Goal: Feedback & Contribution: Submit feedback/report problem

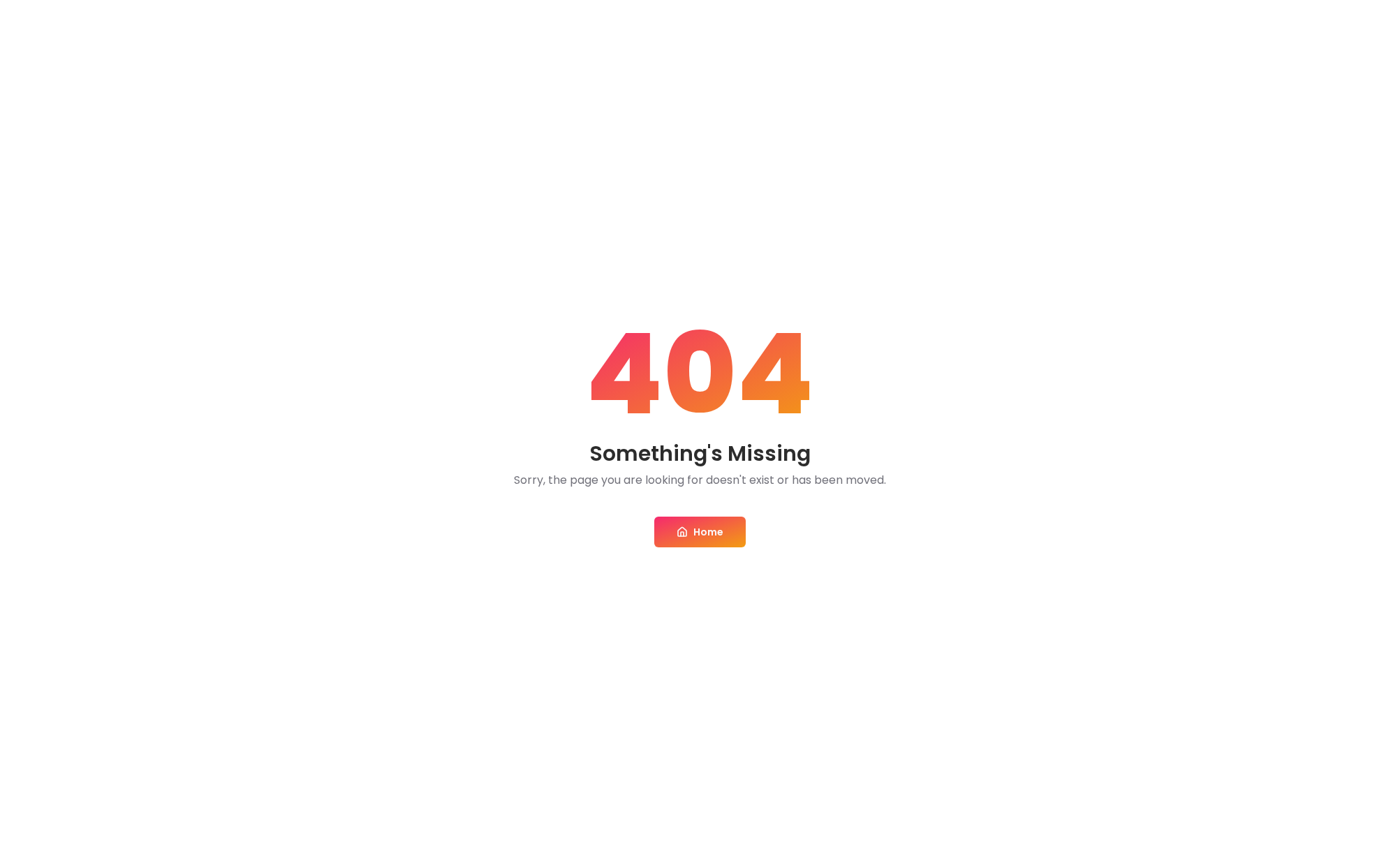
click at [703, 531] on link "Home" at bounding box center [700, 531] width 91 height 31
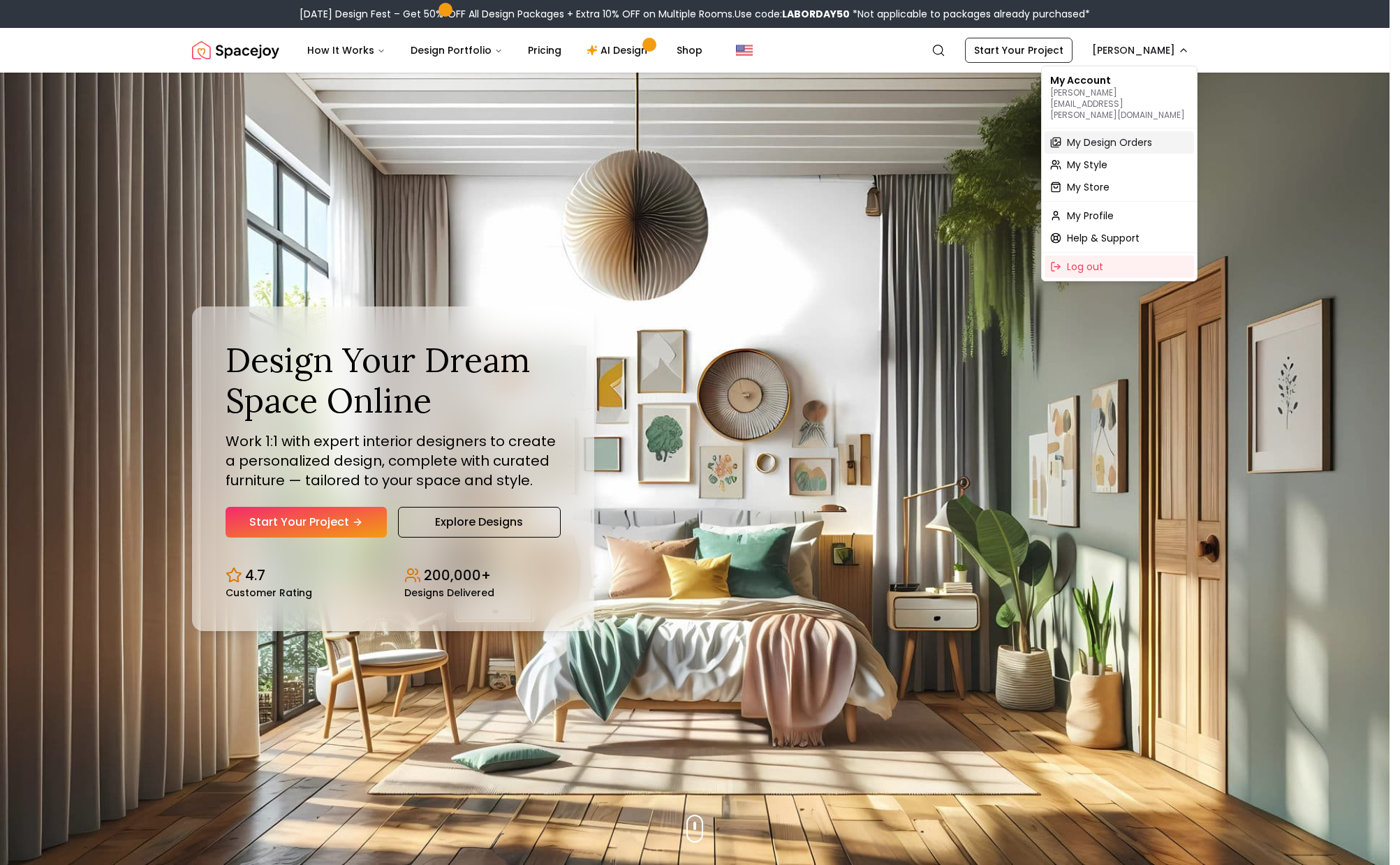
click at [1137, 136] on span "My Design Orders" at bounding box center [1110, 142] width 86 height 14
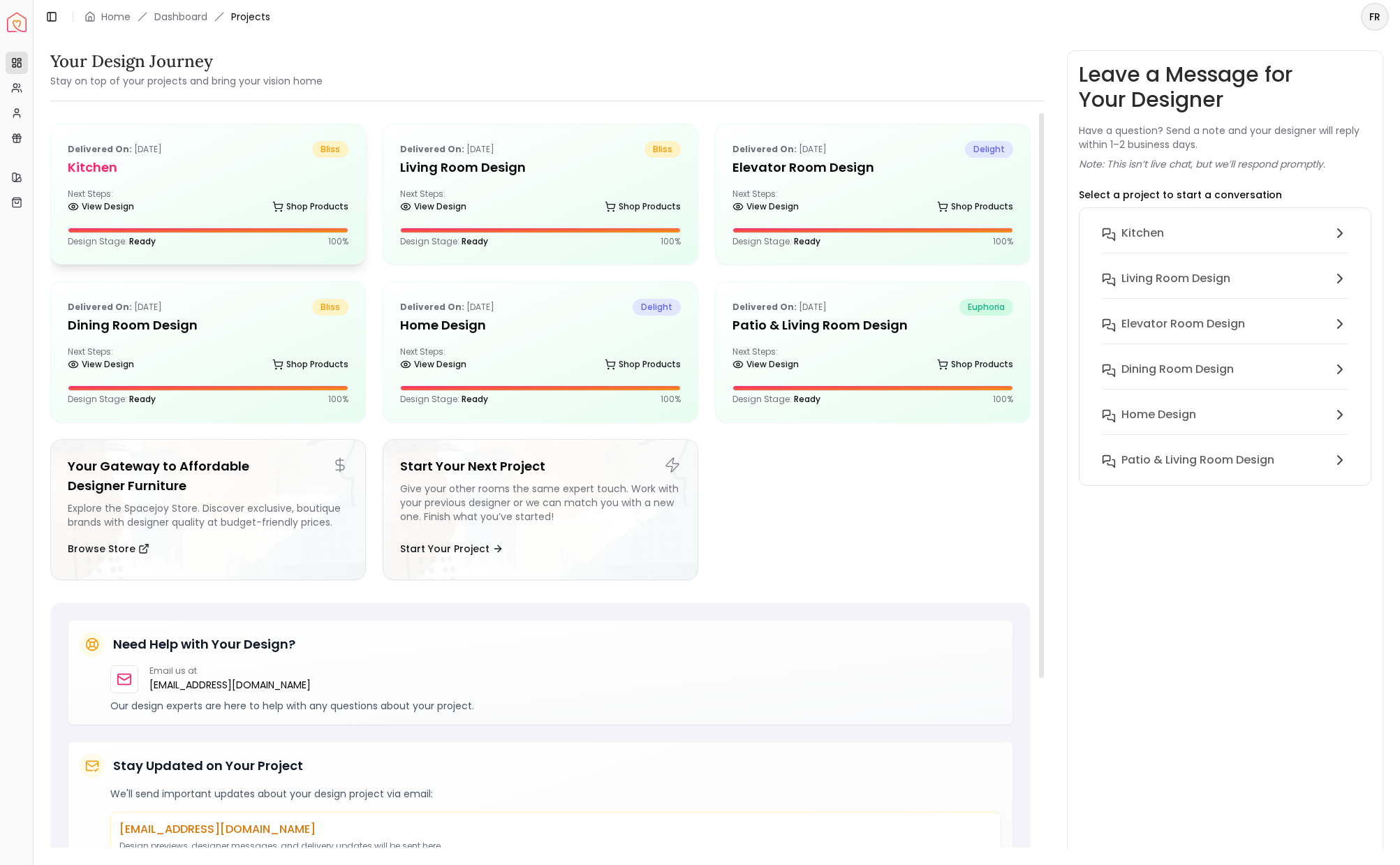
click at [137, 170] on h5 "Kitchen" at bounding box center [208, 167] width 281 height 19
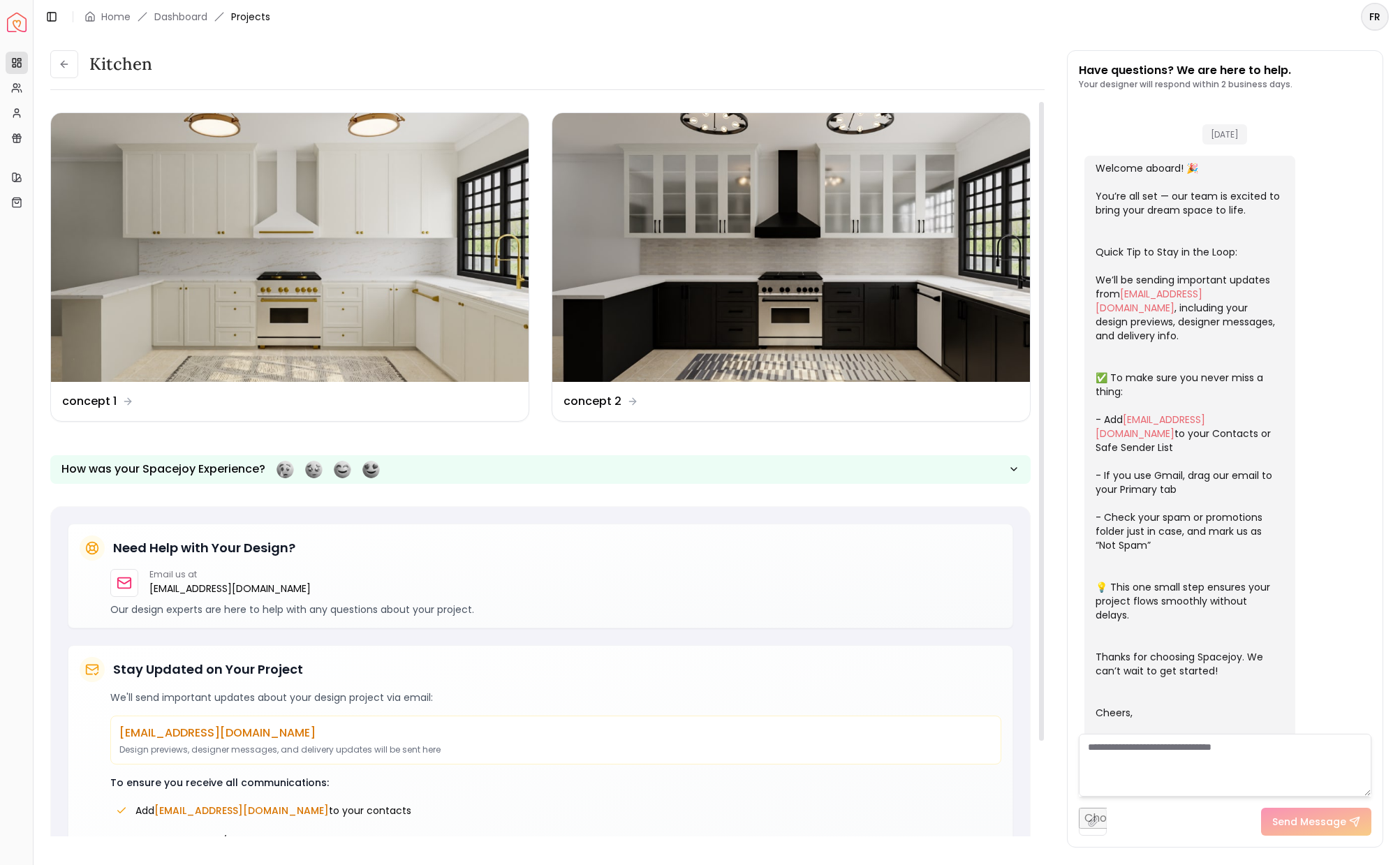
scroll to position [149, 0]
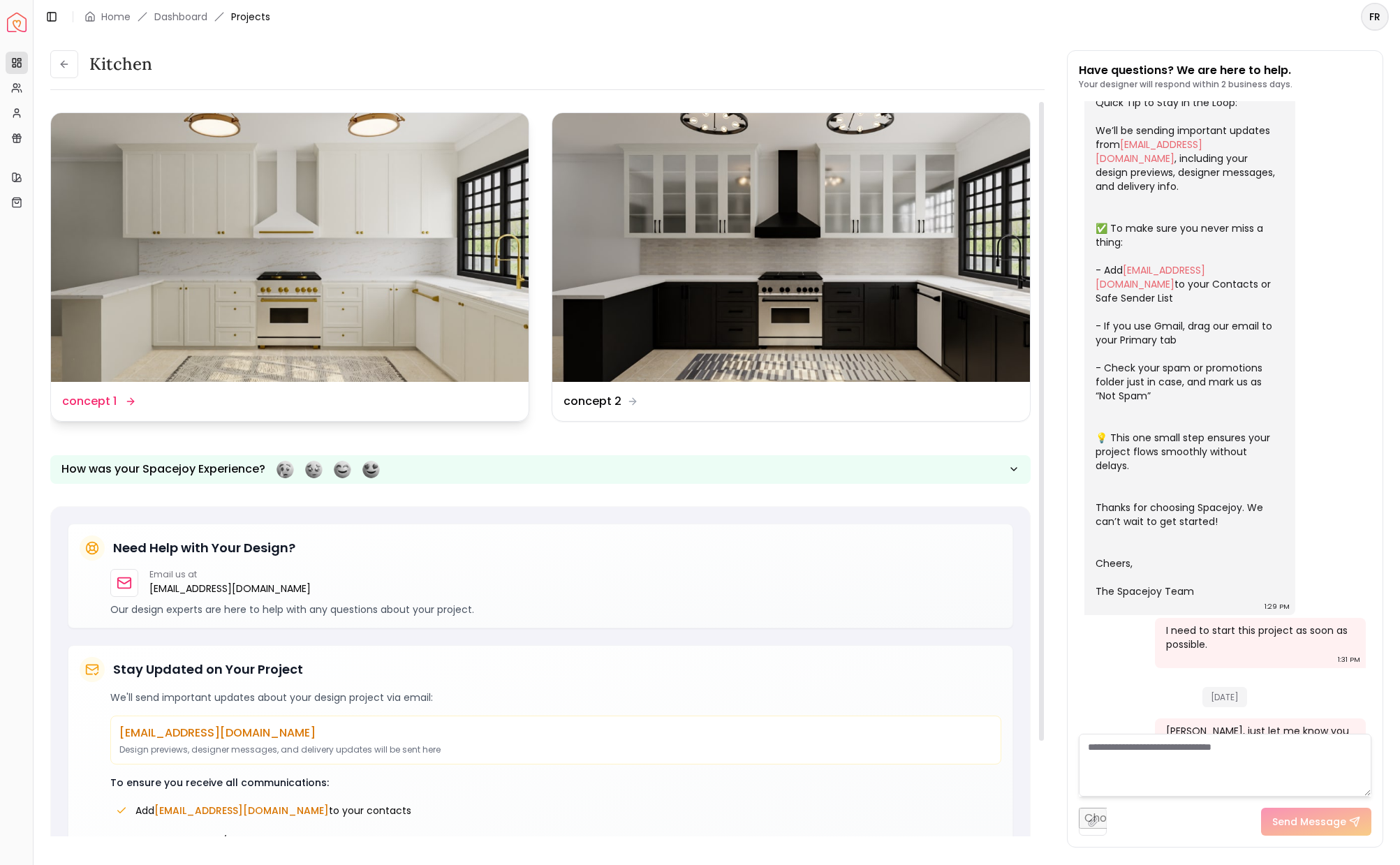
click at [293, 193] on img at bounding box center [289, 248] width 478 height 269
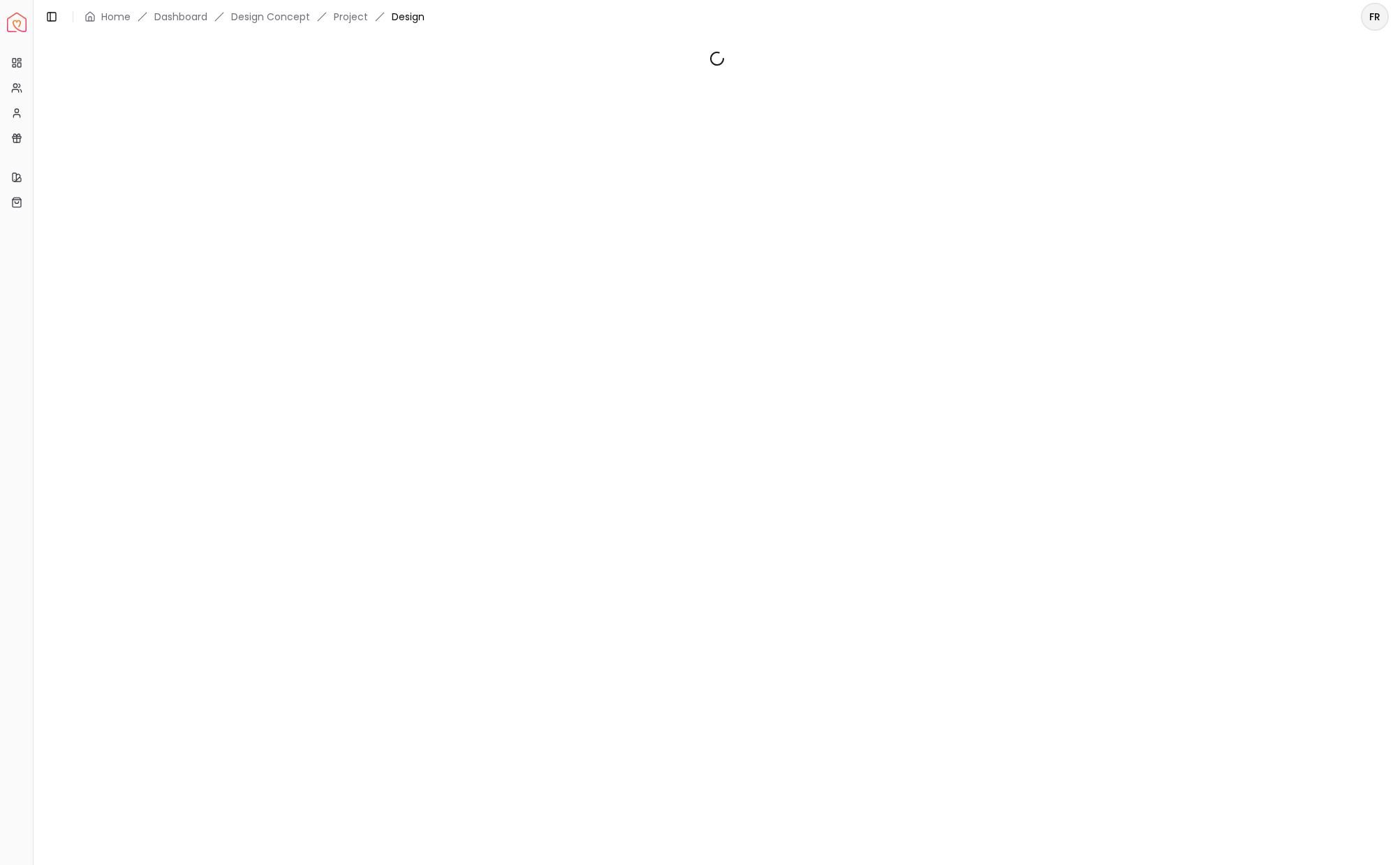
click at [293, 193] on div at bounding box center [716, 441] width 1366 height 816
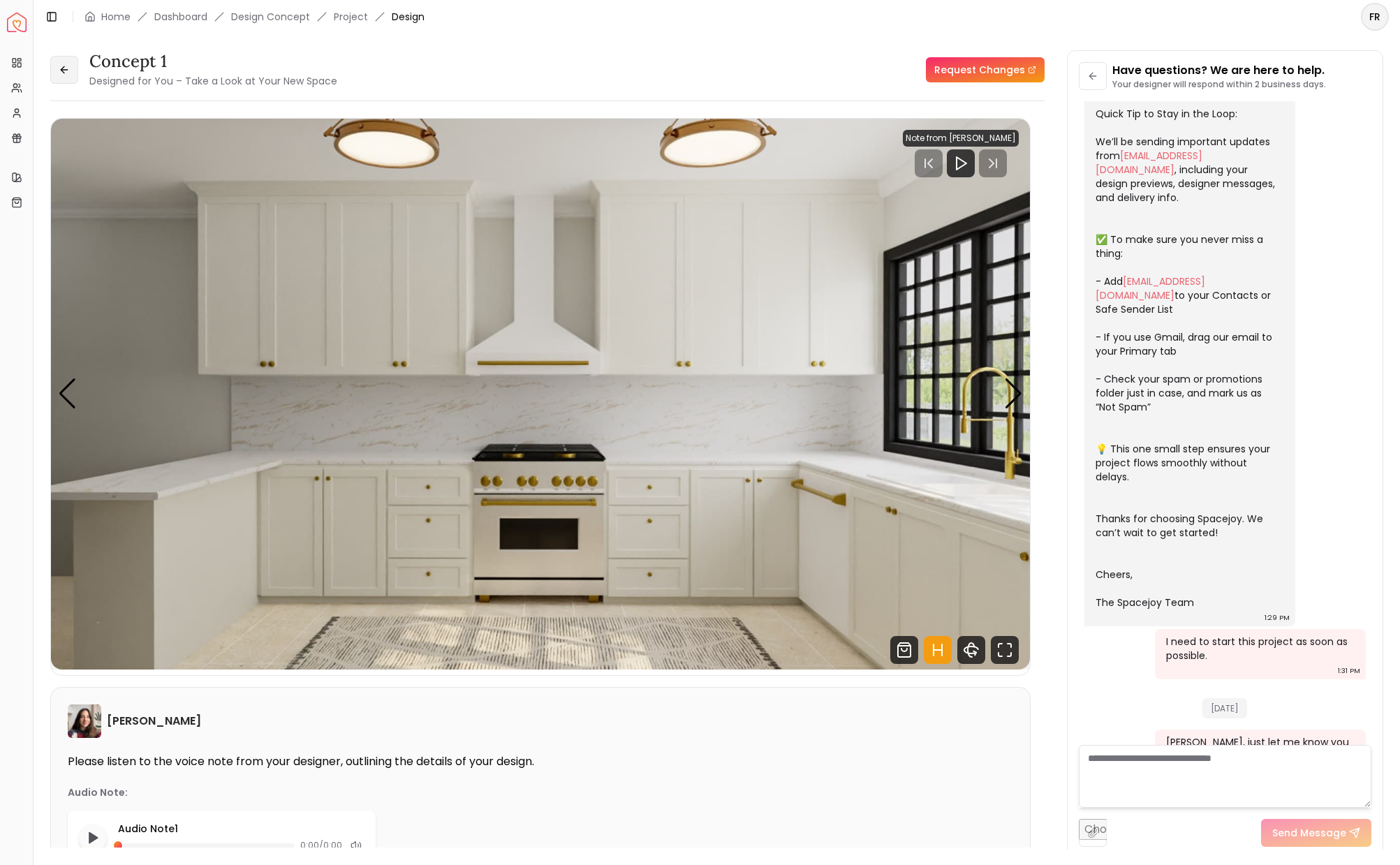
click at [61, 70] on icon at bounding box center [62, 69] width 4 height 7
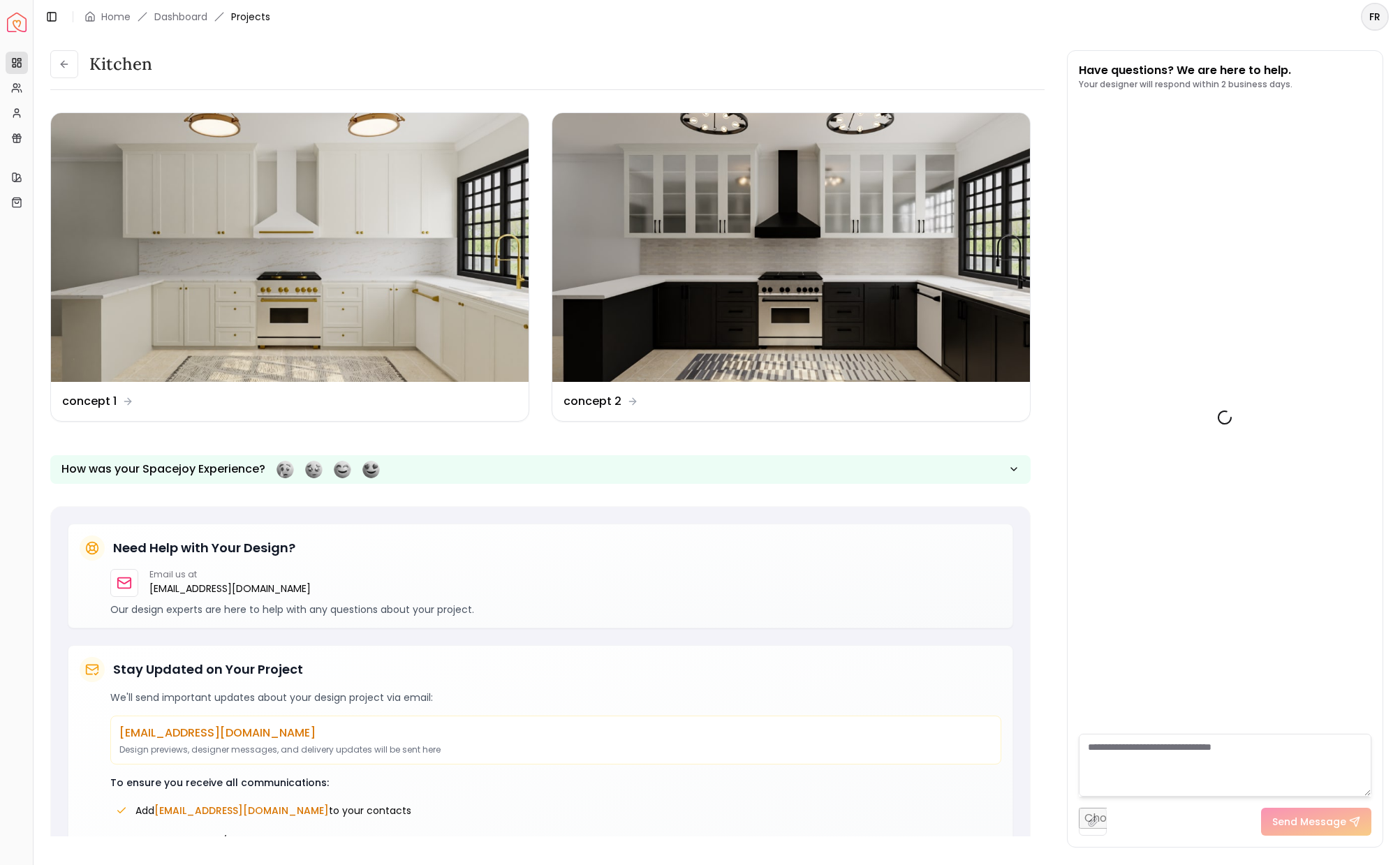
scroll to position [149, 0]
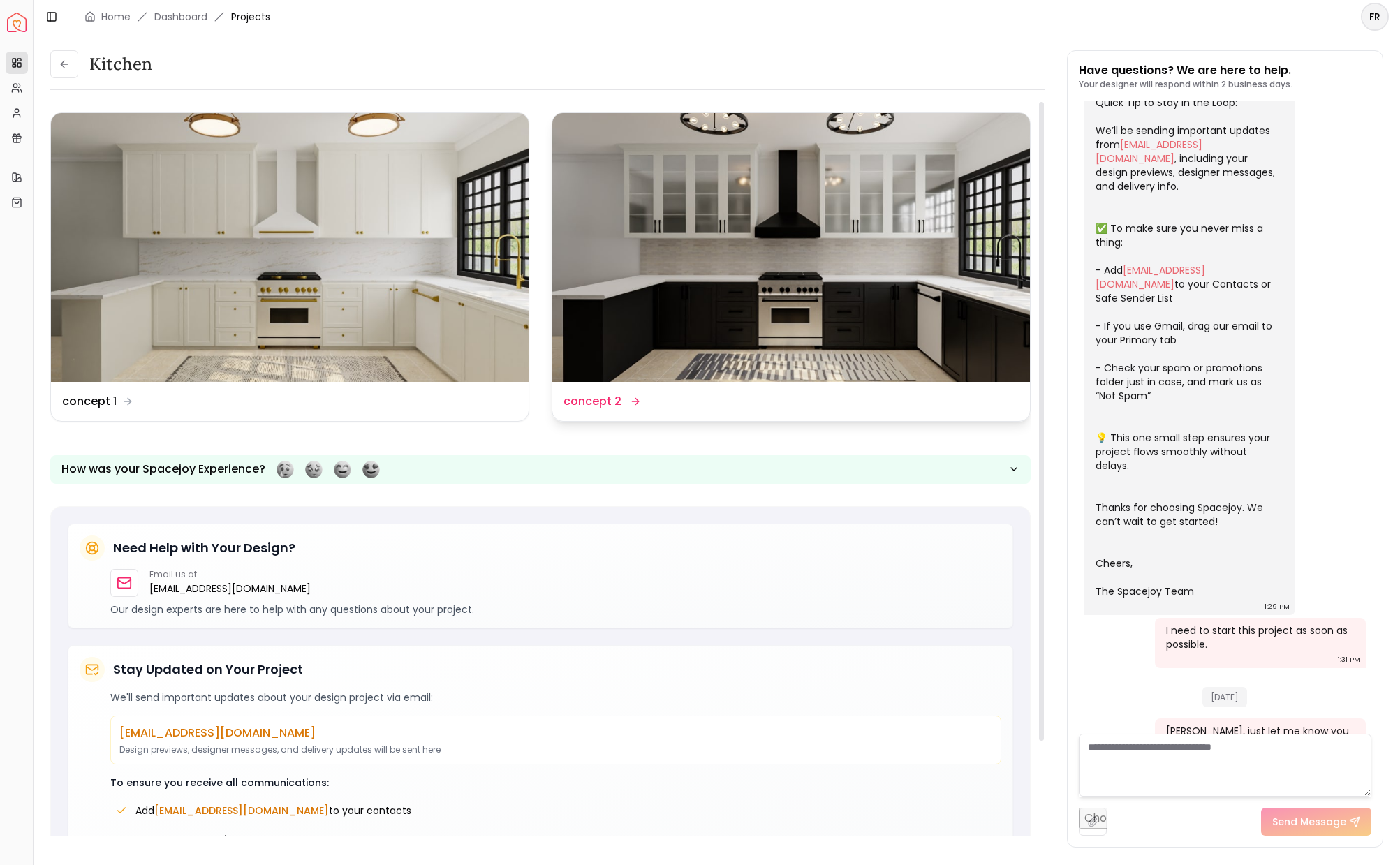
click at [724, 282] on img at bounding box center [790, 248] width 478 height 269
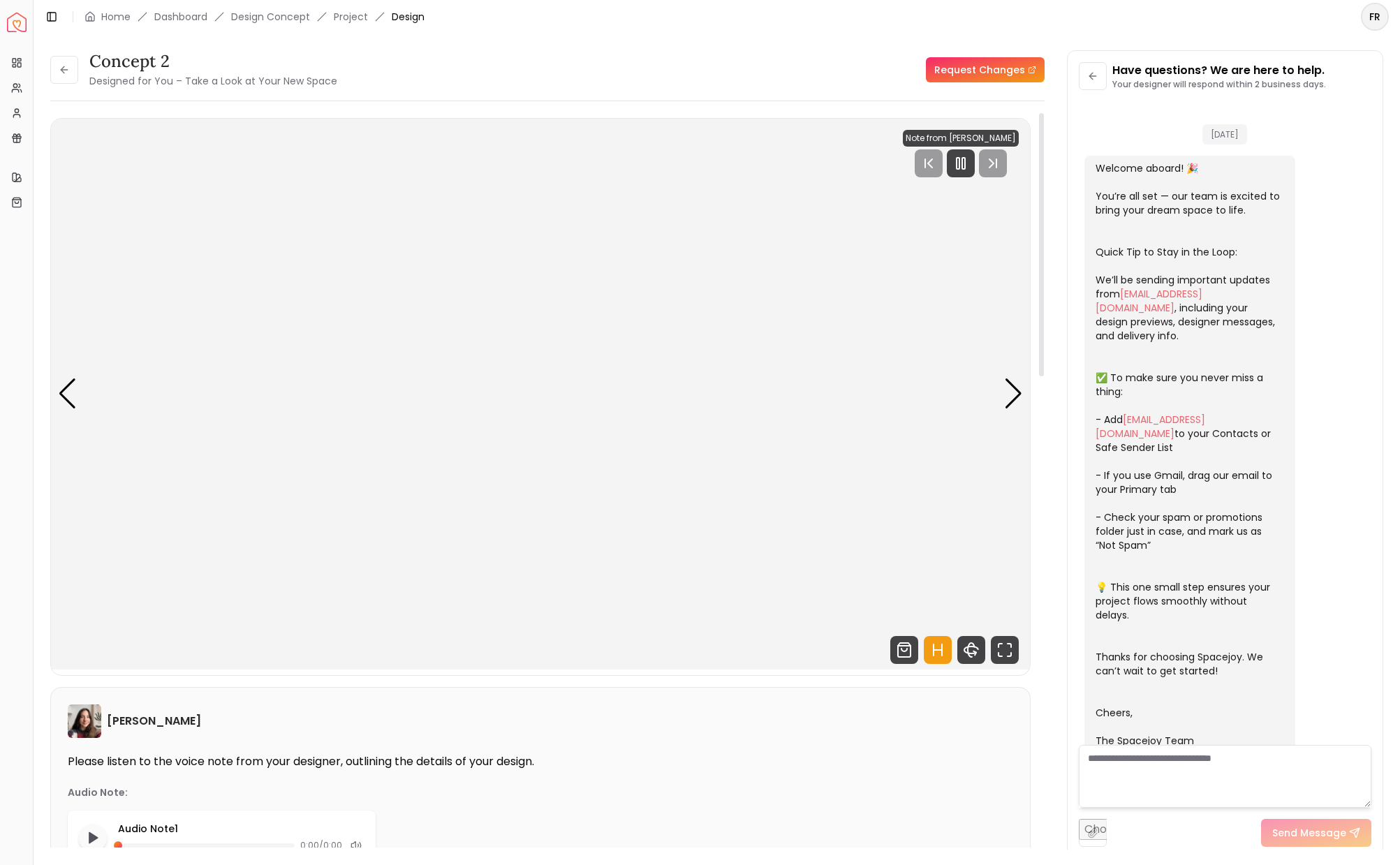
scroll to position [138, 0]
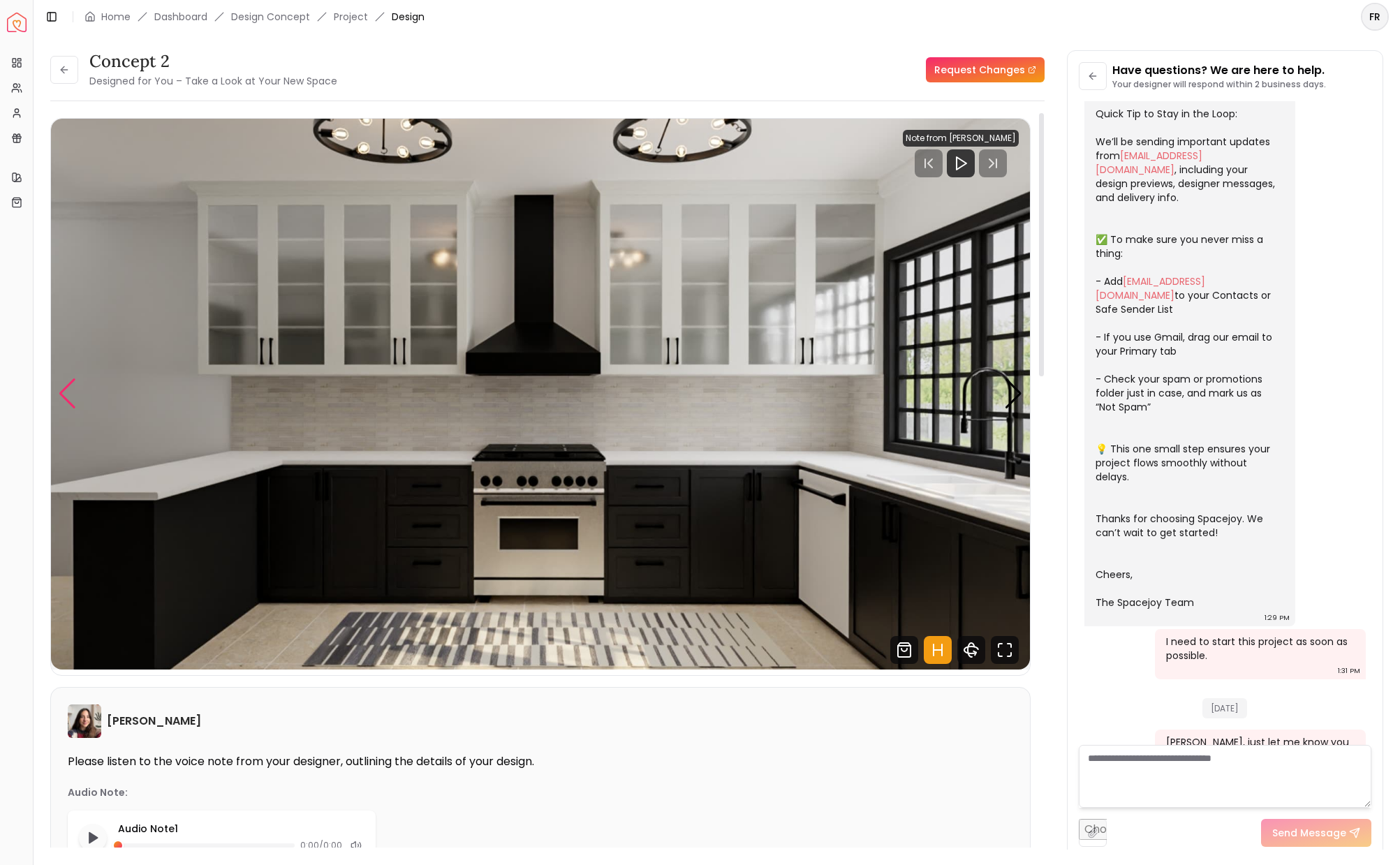
click at [68, 405] on div "Previous slide" at bounding box center [67, 394] width 19 height 31
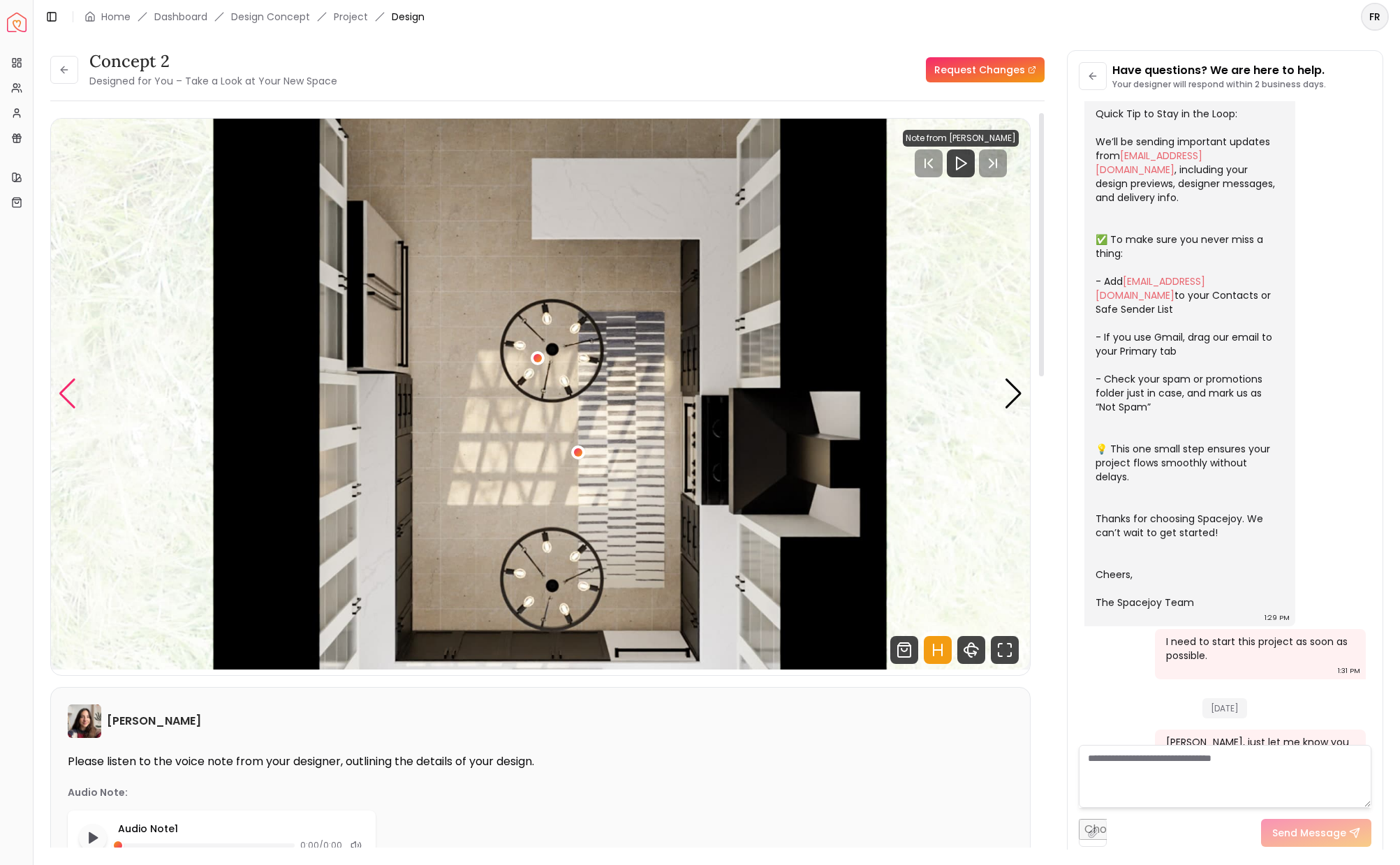
click at [70, 403] on div "Previous slide" at bounding box center [67, 394] width 19 height 31
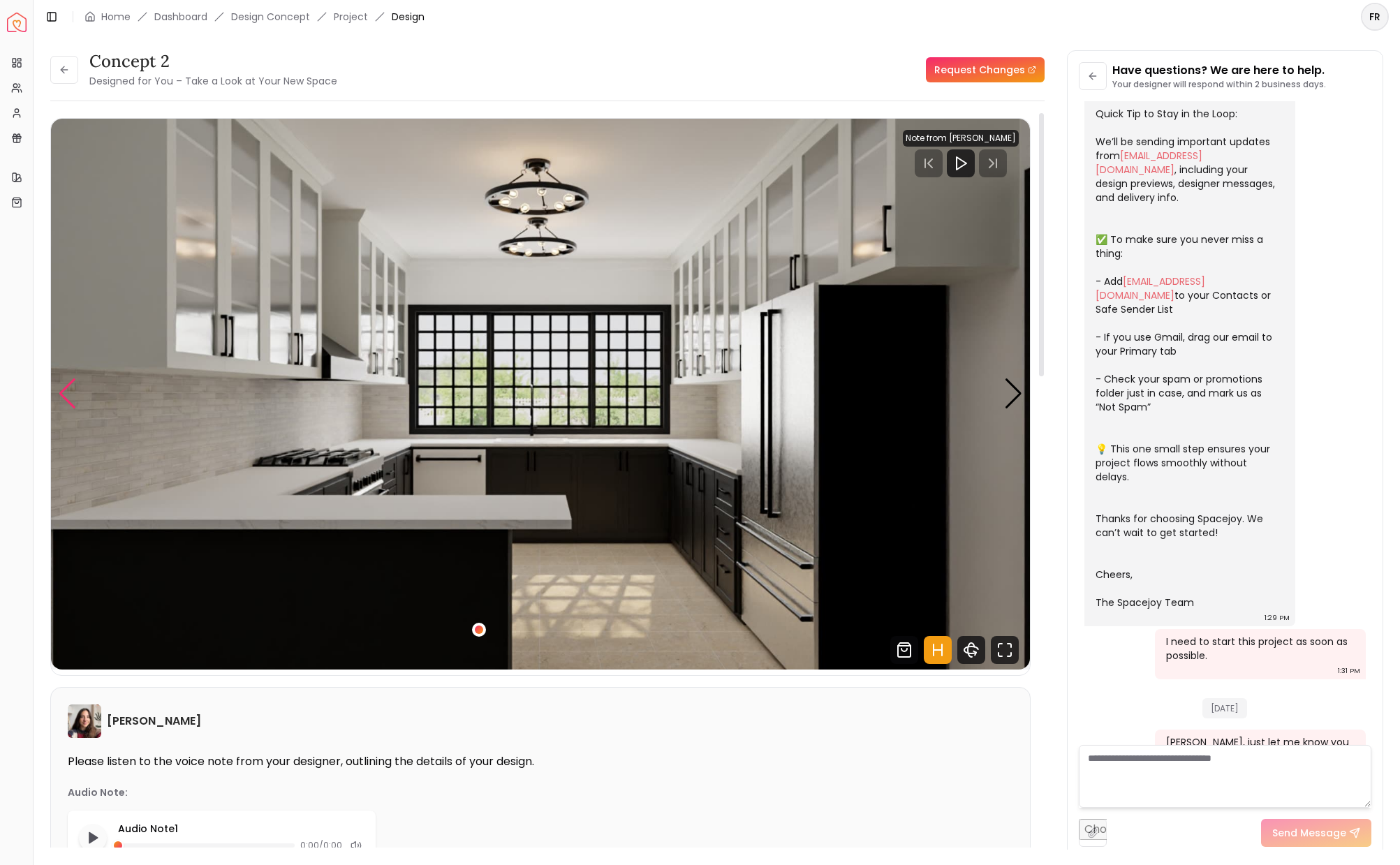
click at [70, 399] on div "Previous slide" at bounding box center [67, 394] width 19 height 31
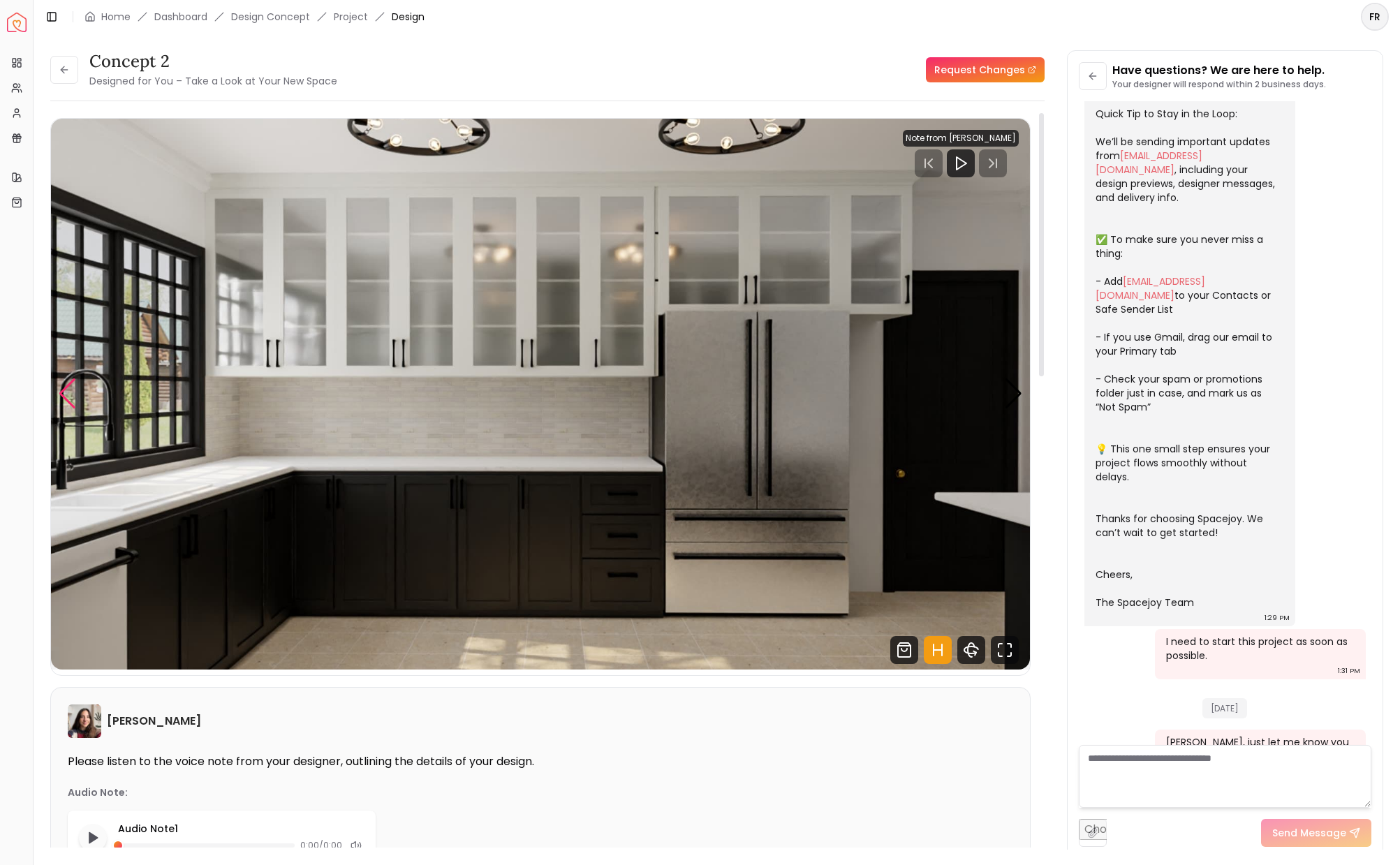
click at [70, 399] on div "Previous slide" at bounding box center [67, 394] width 19 height 31
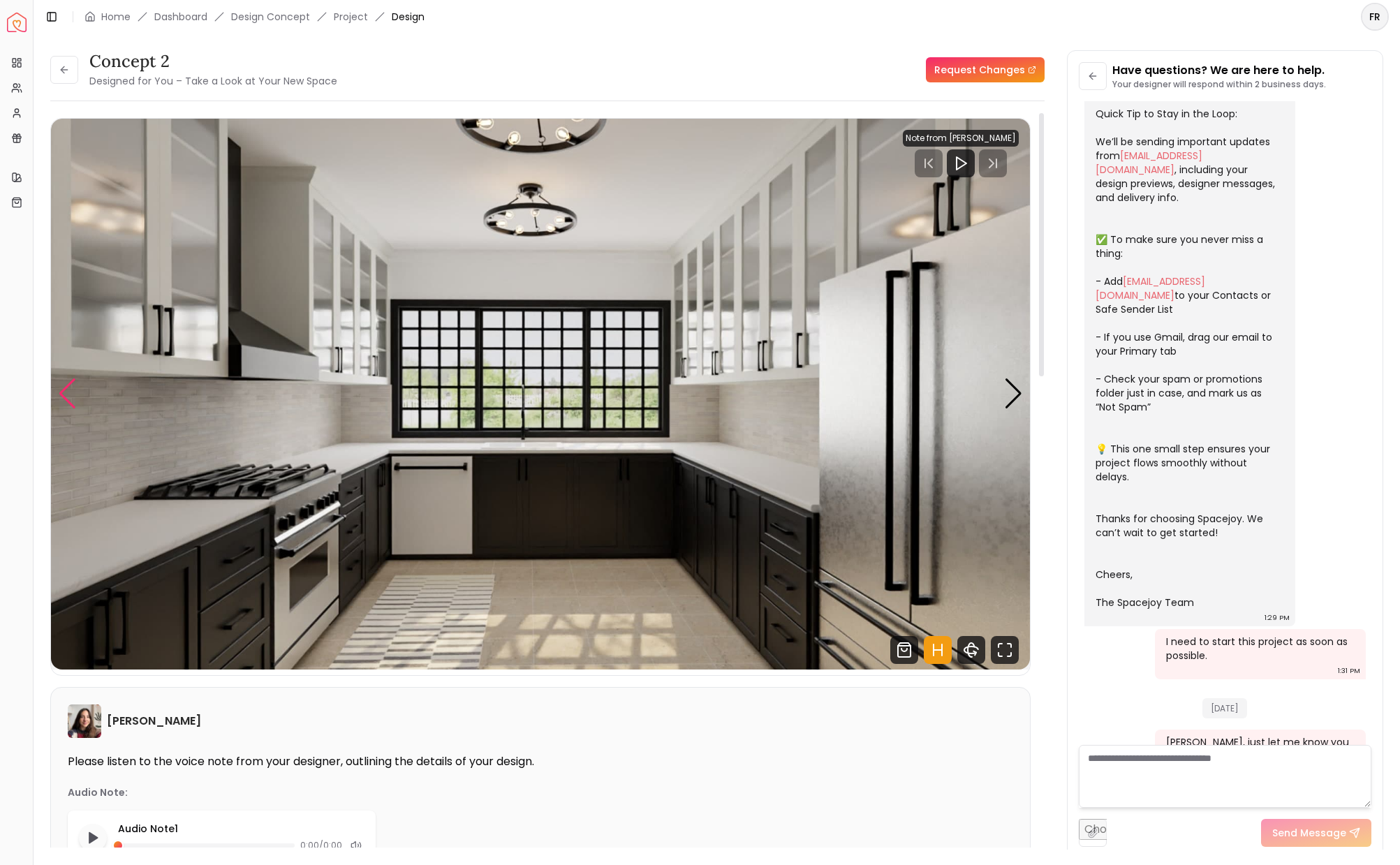
click at [62, 391] on div "Previous slide" at bounding box center [67, 394] width 19 height 31
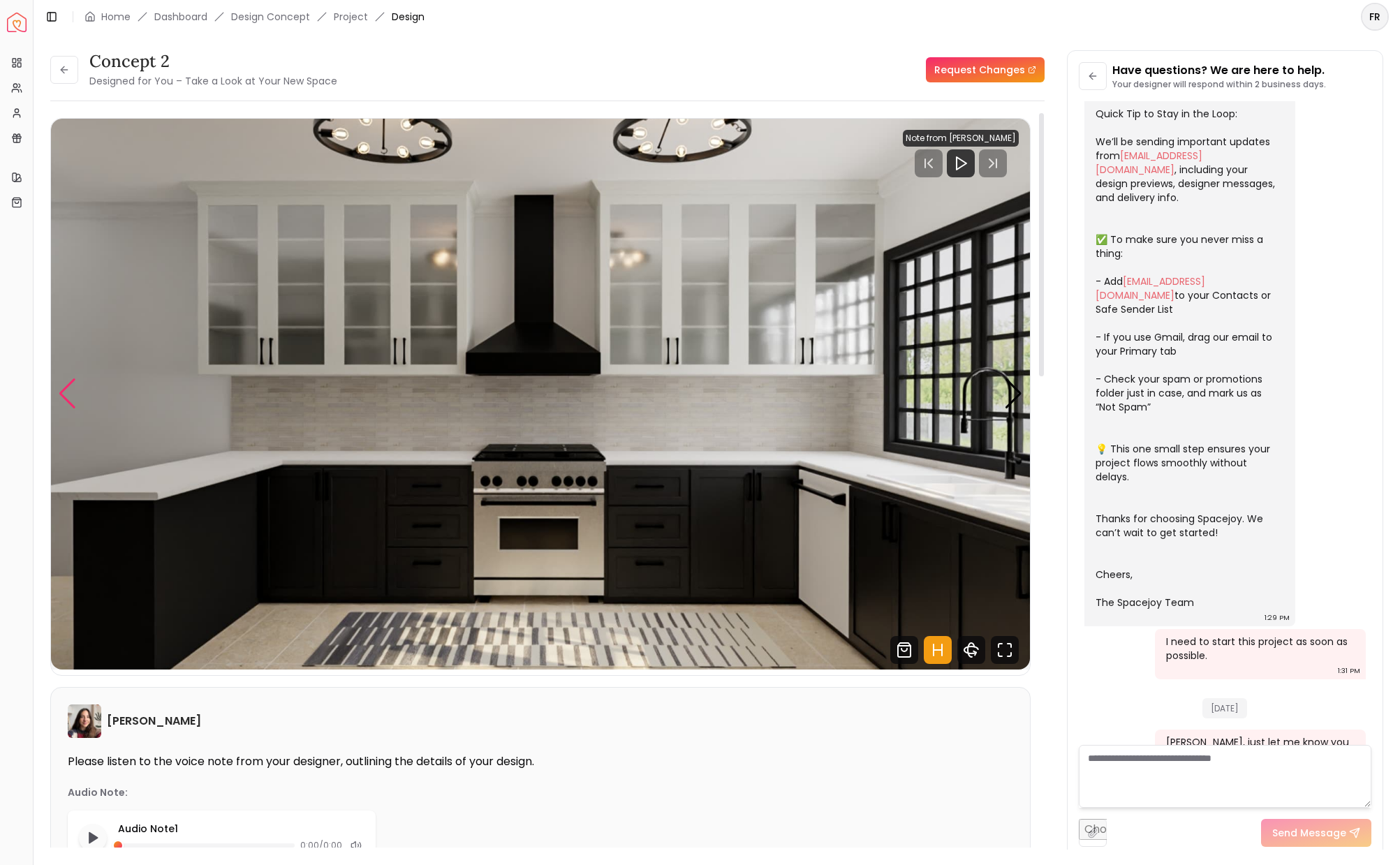
click at [62, 391] on div "Previous slide" at bounding box center [67, 394] width 19 height 31
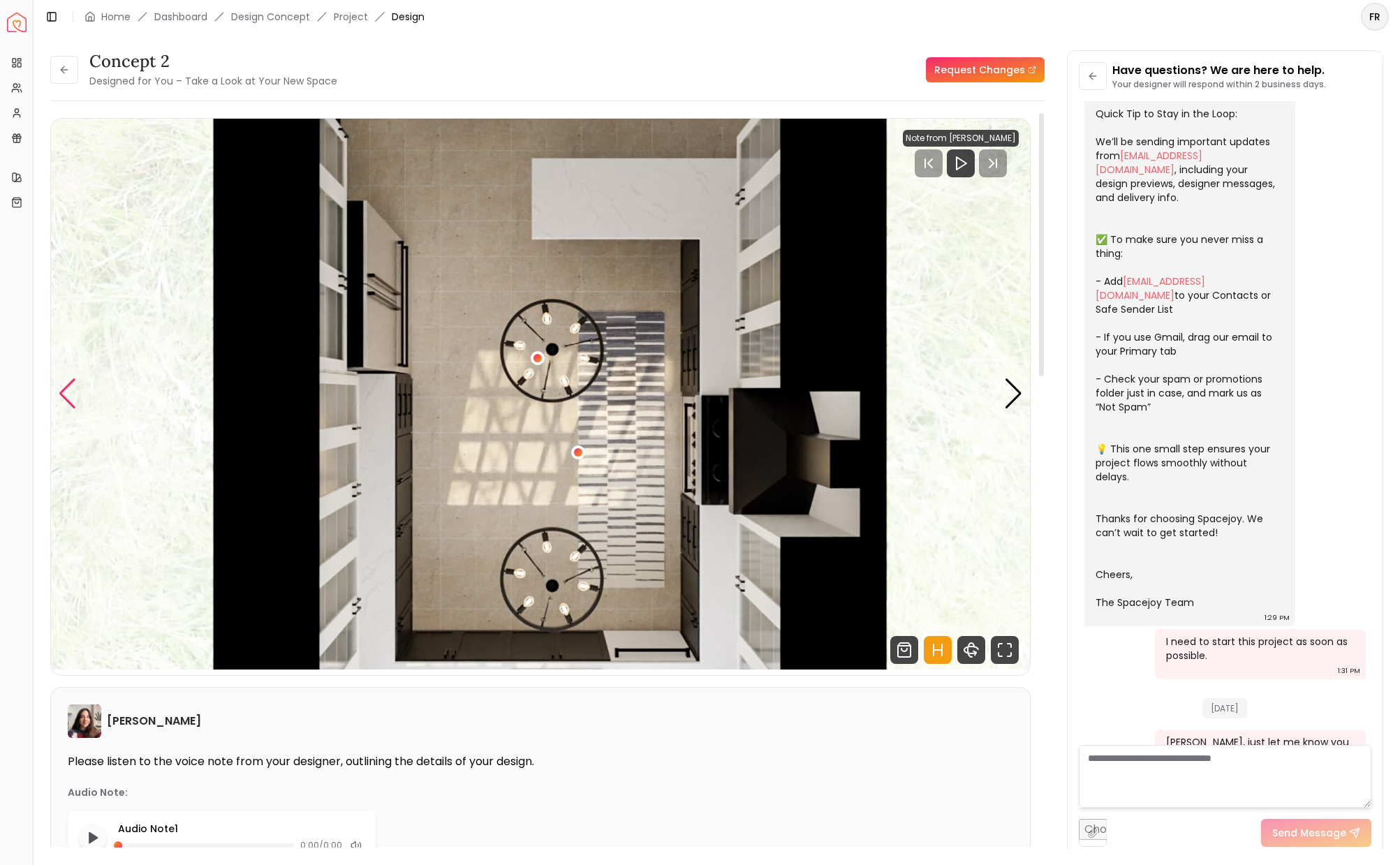
click at [62, 391] on div "Previous slide" at bounding box center [67, 394] width 19 height 31
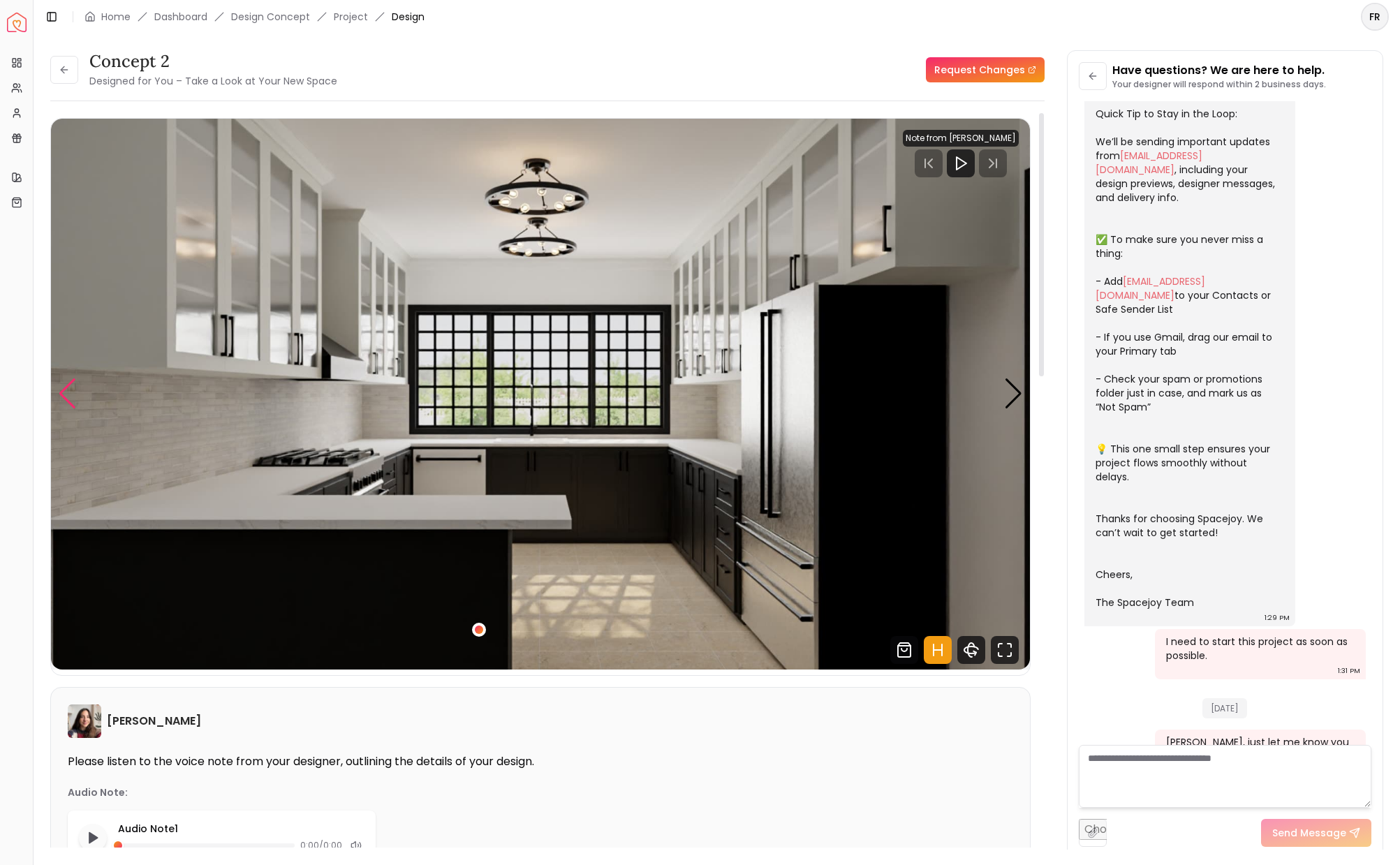
click at [68, 385] on div "Previous slide" at bounding box center [67, 394] width 19 height 31
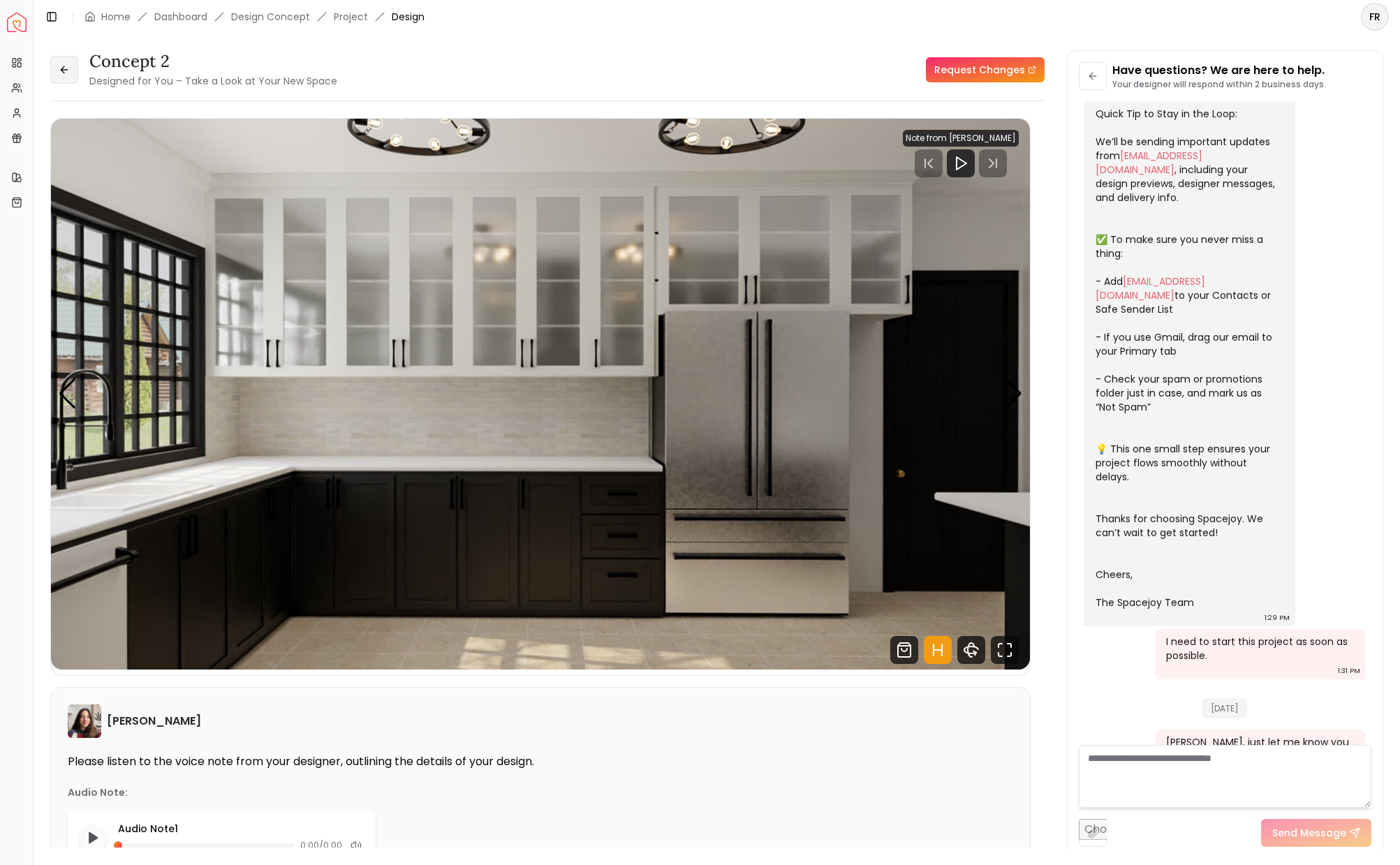
click at [60, 65] on icon at bounding box center [64, 70] width 12 height 12
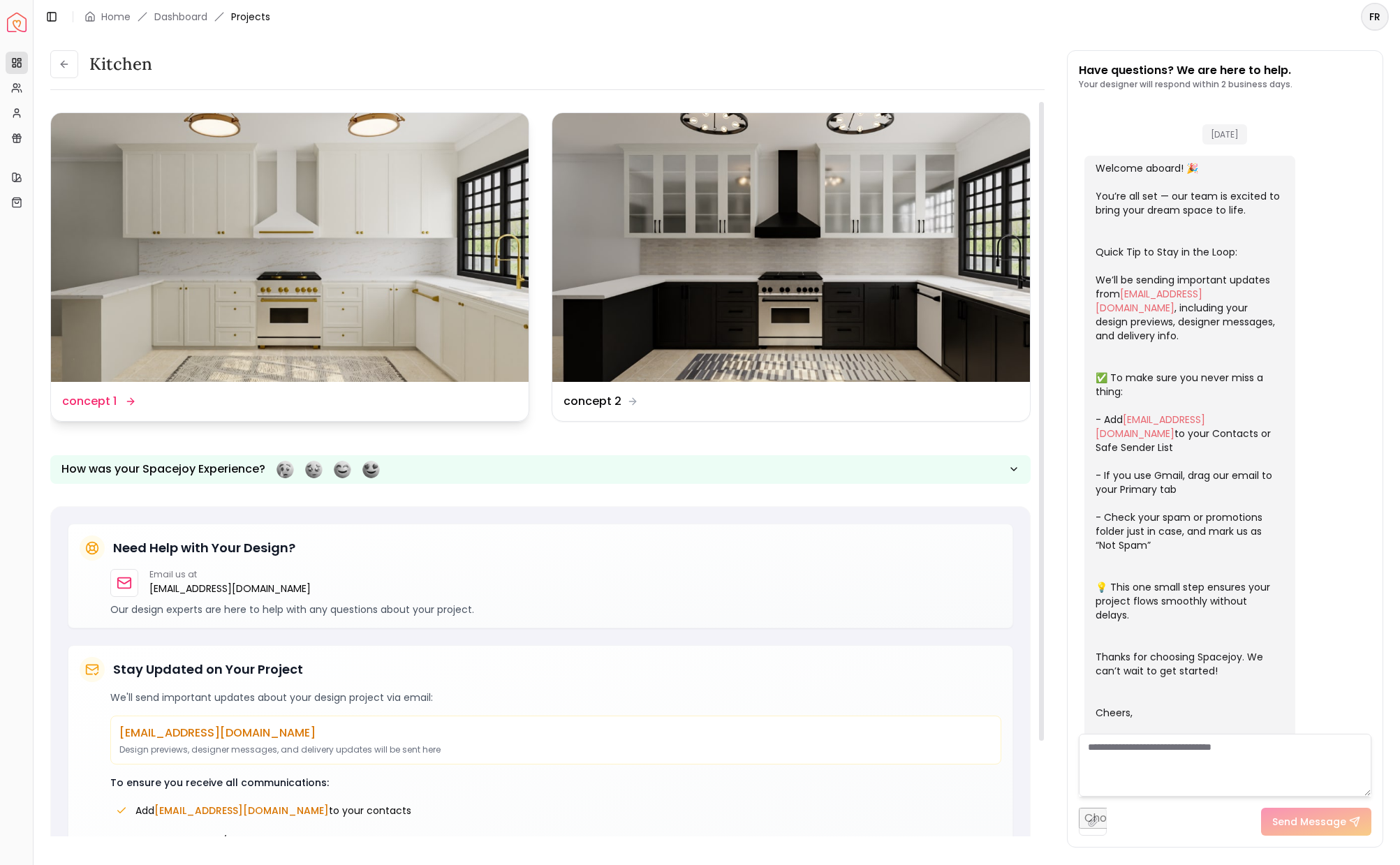
scroll to position [149, 0]
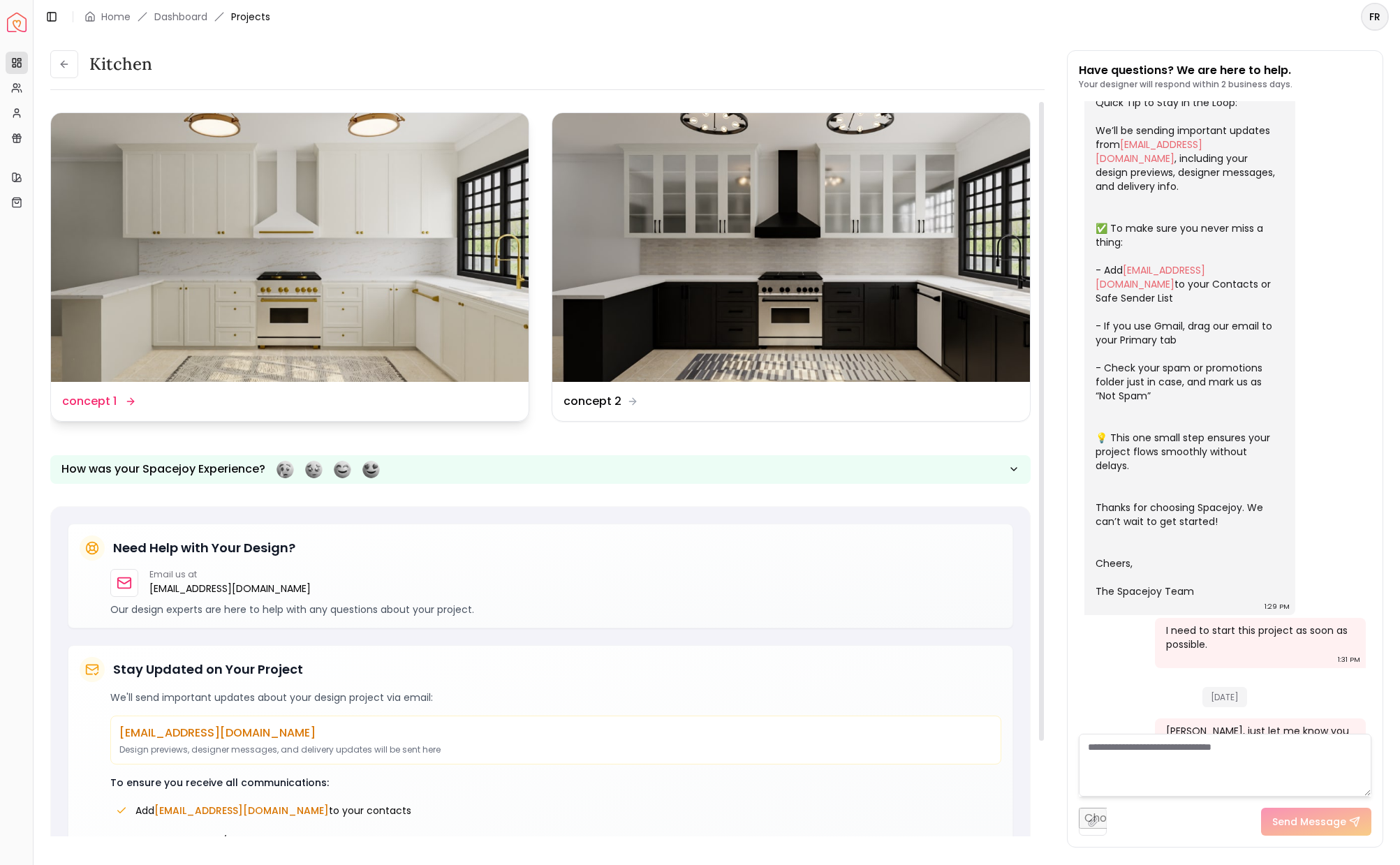
click at [152, 250] on img at bounding box center [289, 248] width 478 height 269
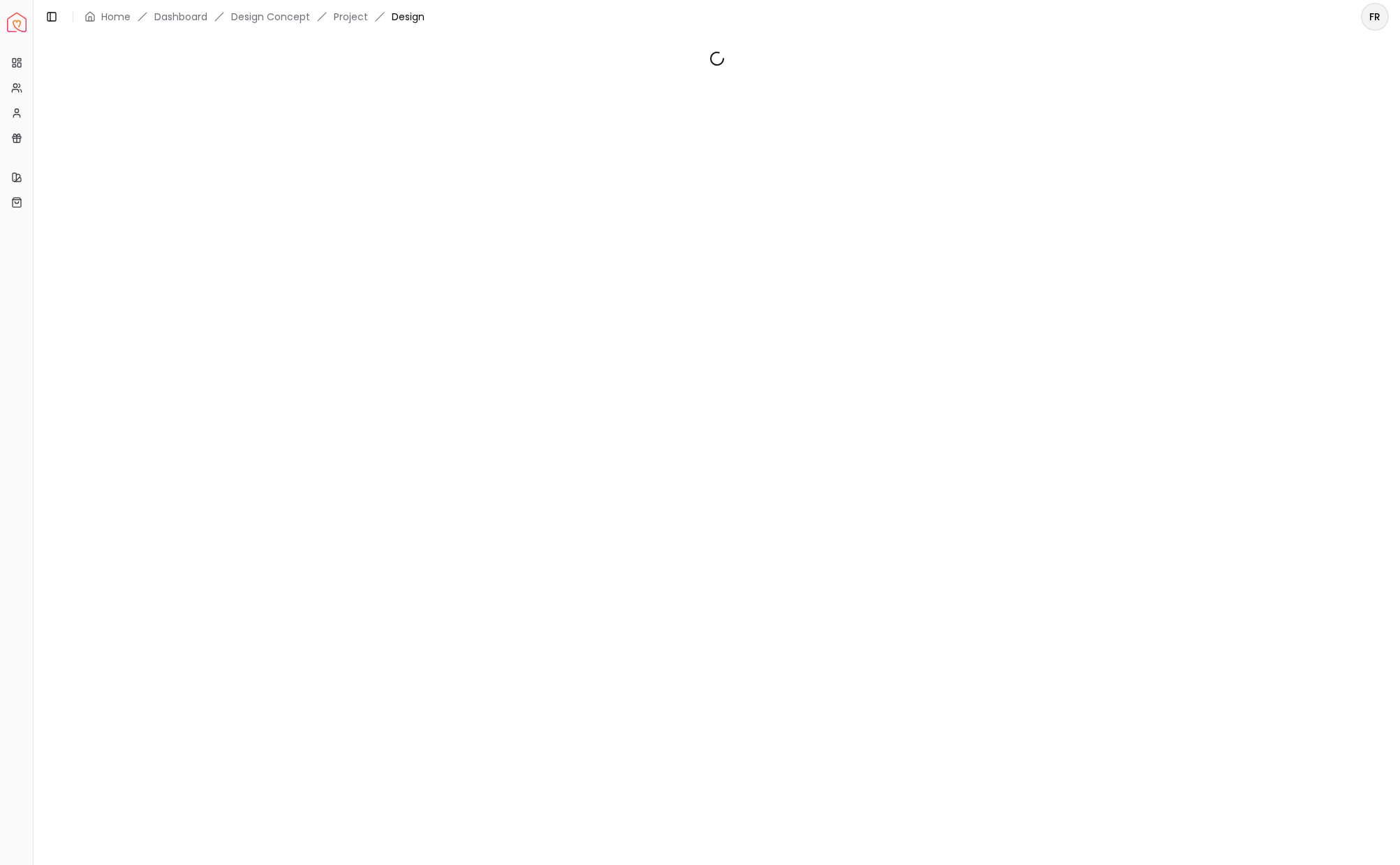
click at [152, 250] on div at bounding box center [716, 441] width 1366 height 816
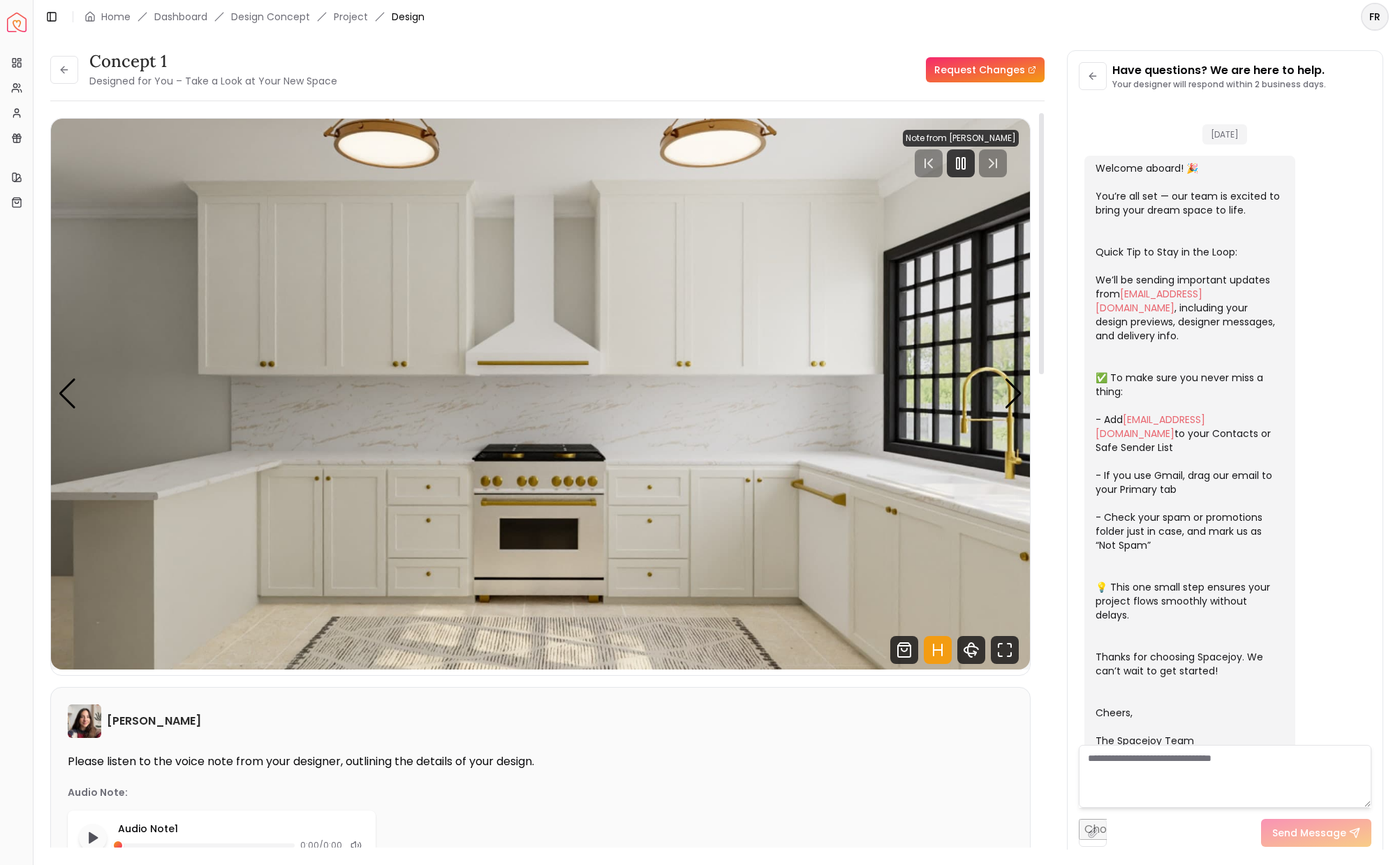
scroll to position [138, 0]
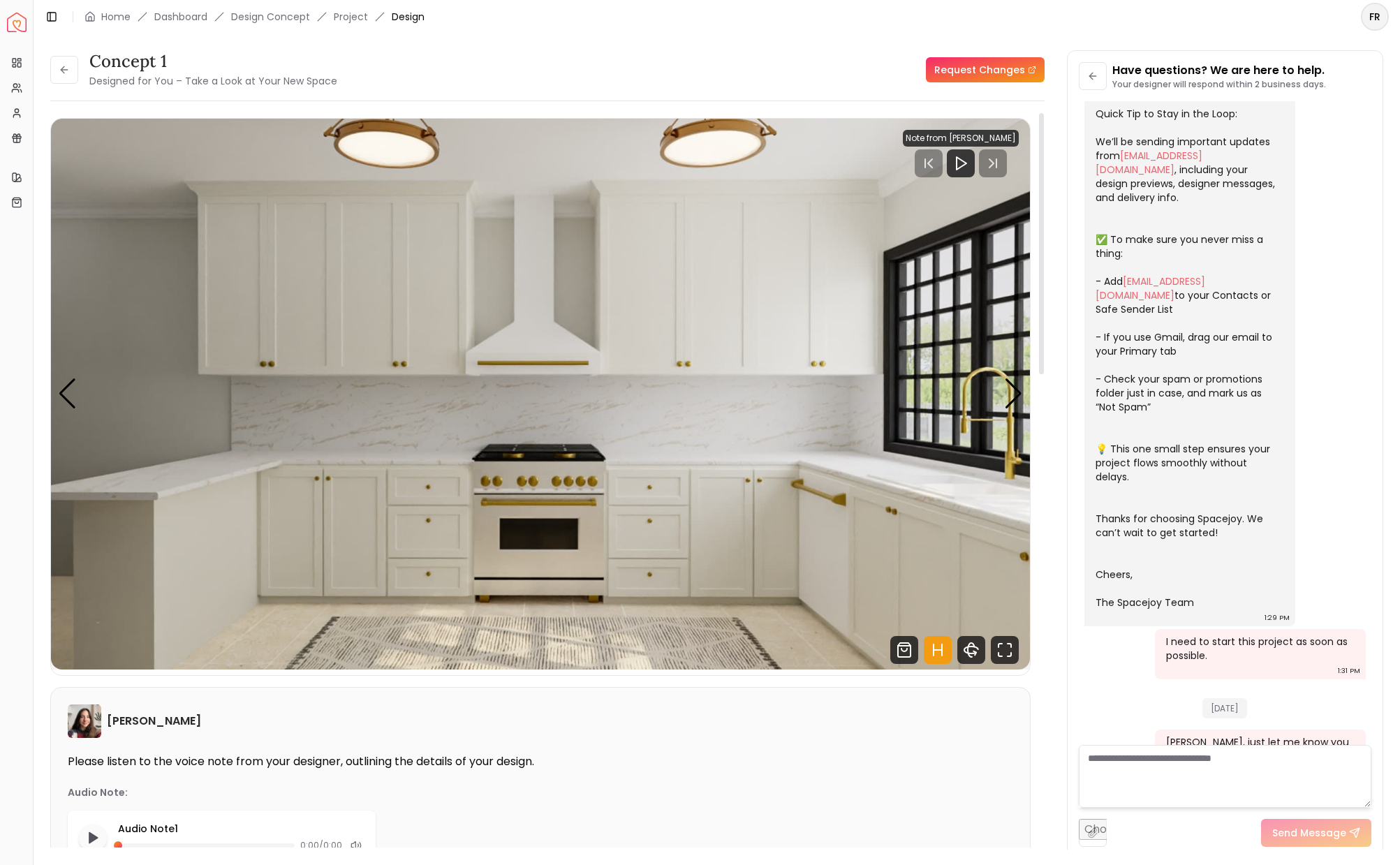
click at [1016, 438] on img "1 / 5" at bounding box center [540, 393] width 979 height 551
click at [73, 409] on div "Previous slide" at bounding box center [67, 394] width 19 height 31
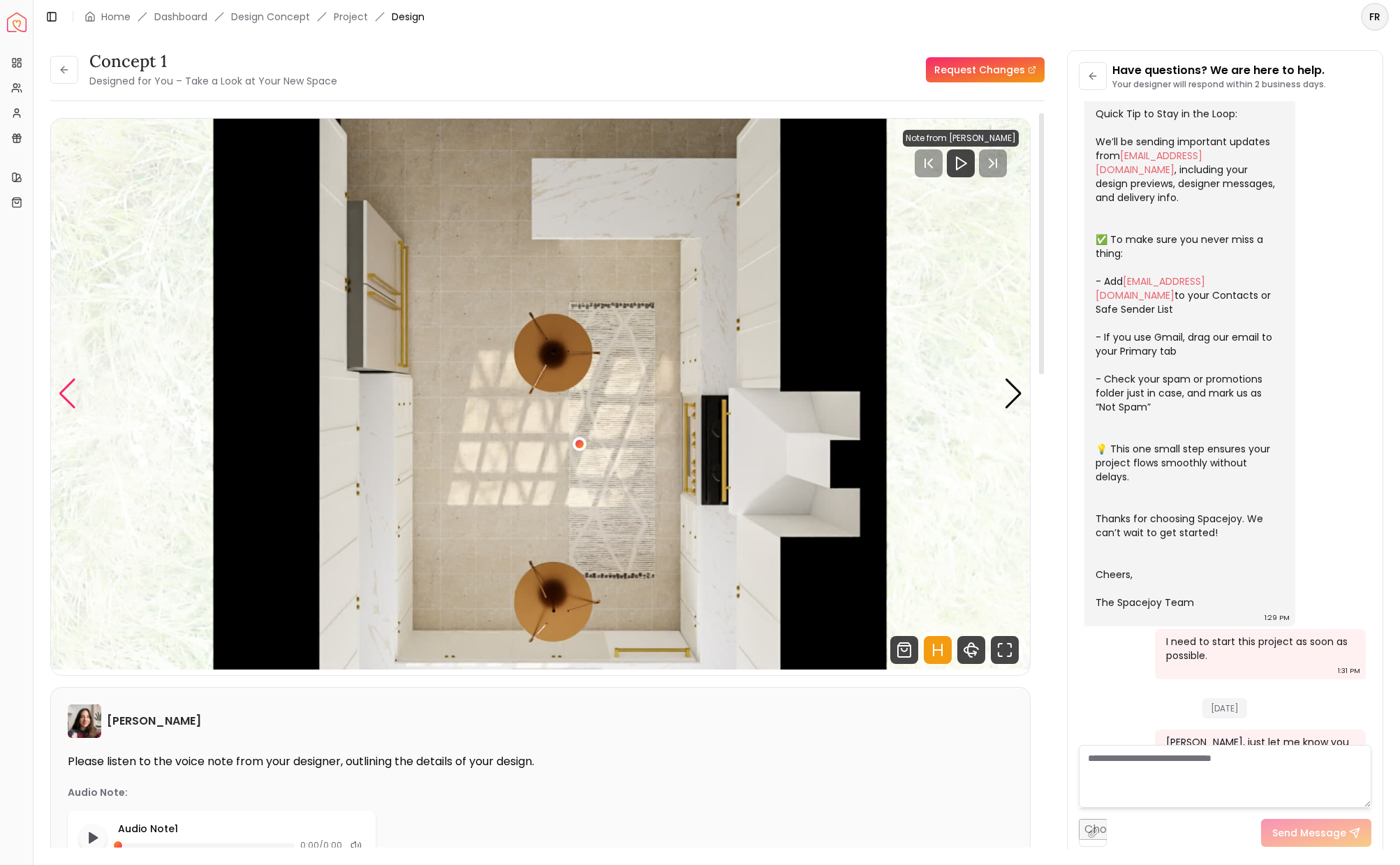
click at [70, 391] on div "Previous slide" at bounding box center [67, 394] width 19 height 31
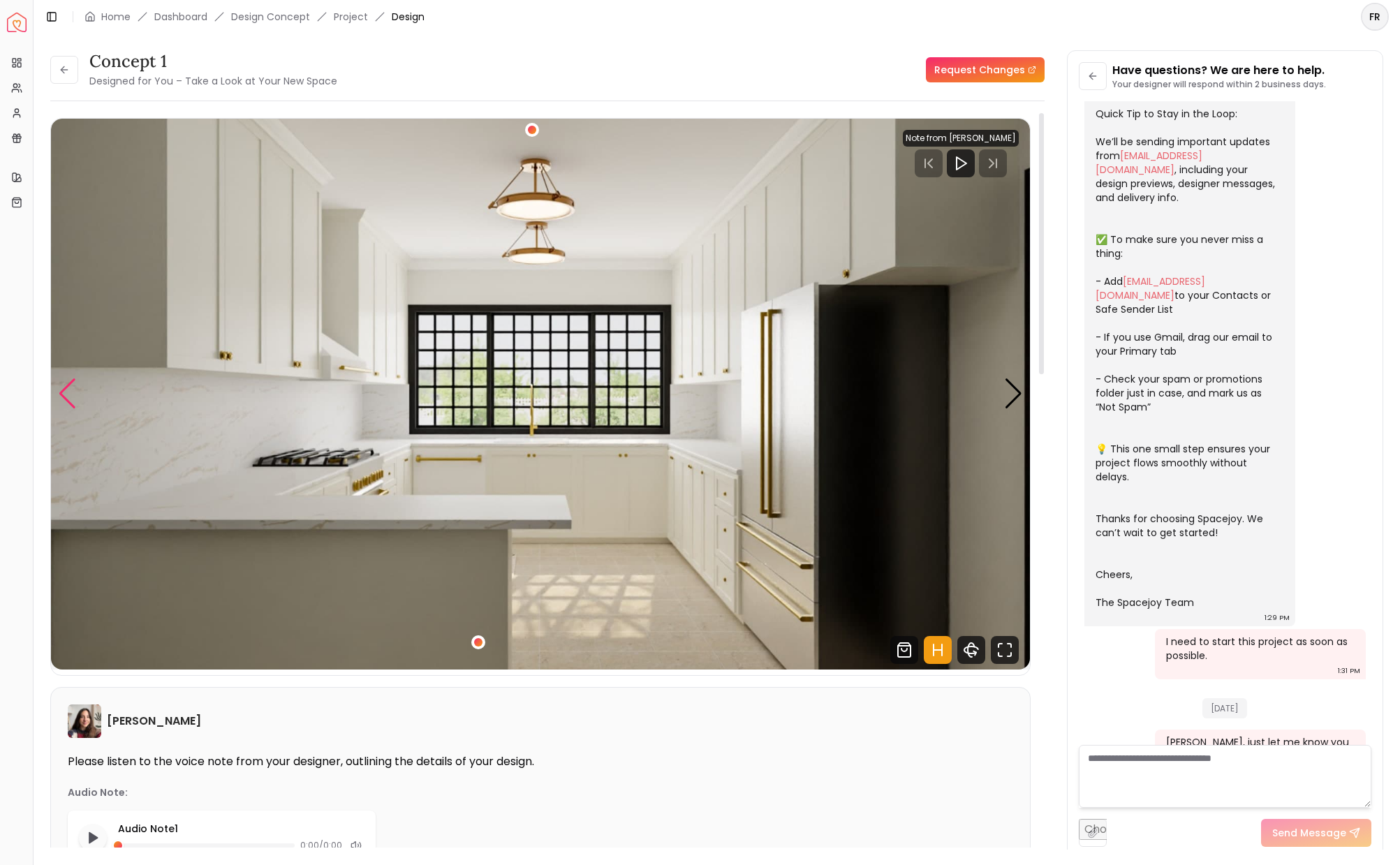
click at [69, 390] on div "Previous slide" at bounding box center [67, 394] width 19 height 31
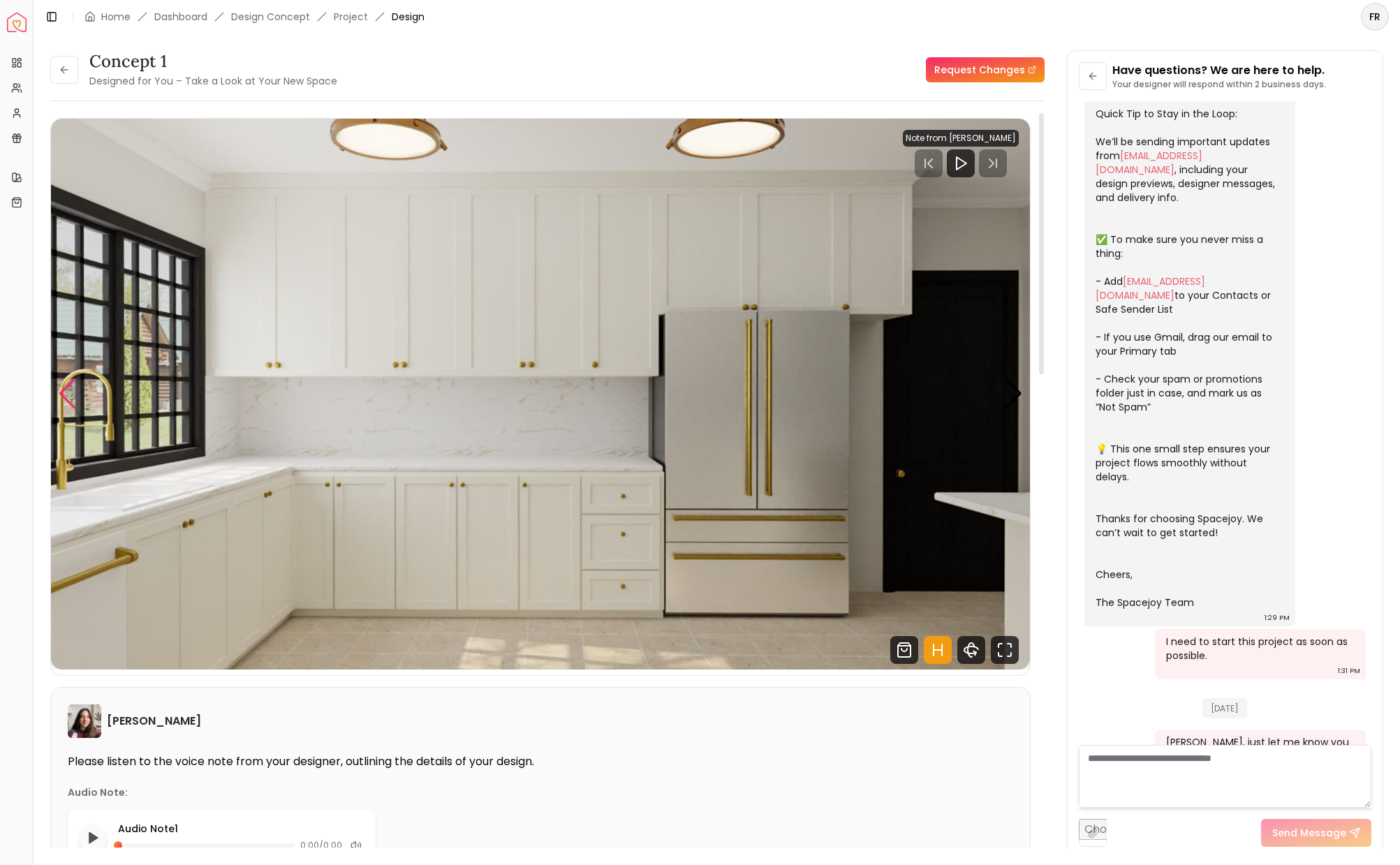
click at [69, 390] on div "Previous slide" at bounding box center [67, 394] width 19 height 31
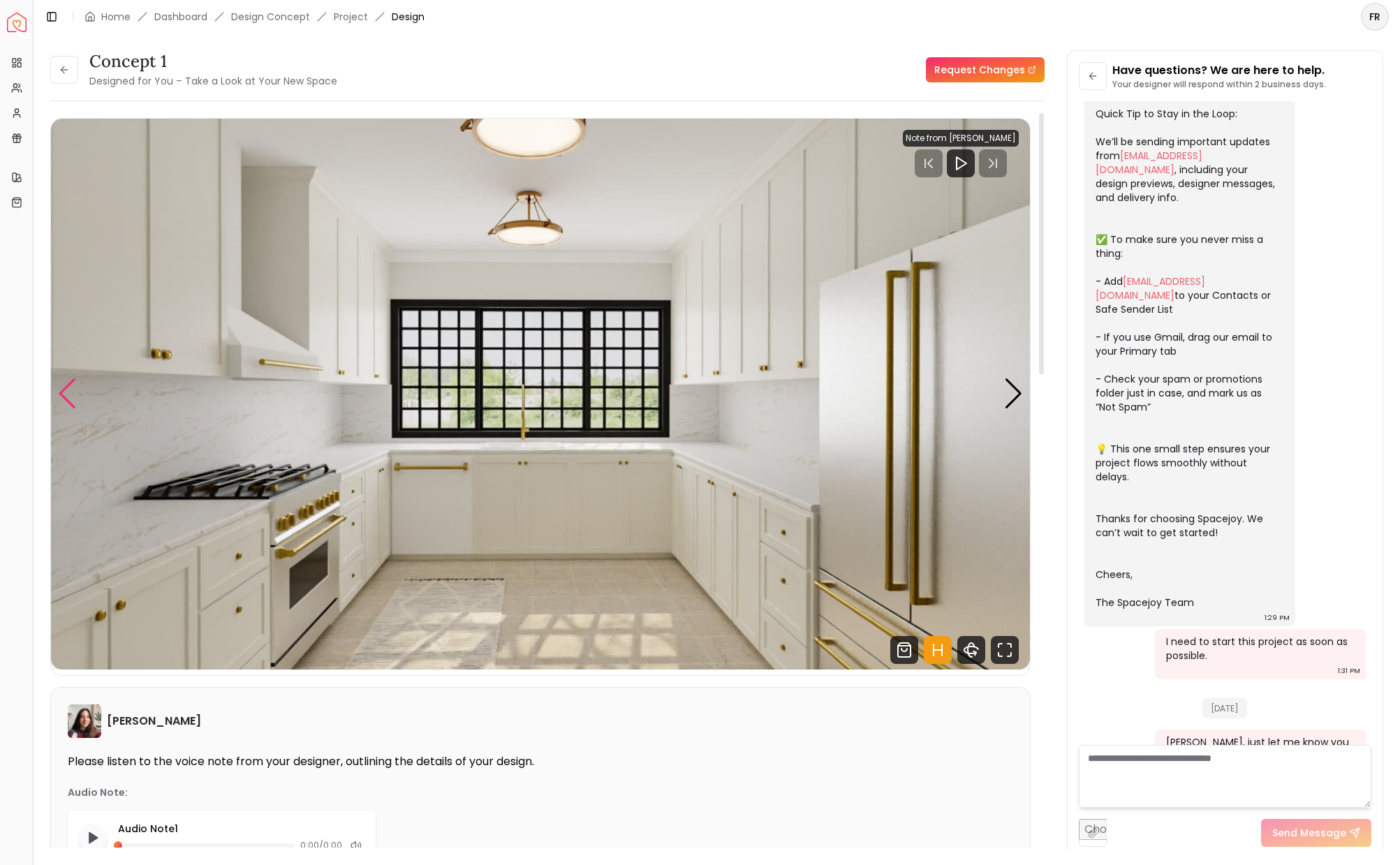
click at [67, 397] on div "Previous slide" at bounding box center [67, 394] width 19 height 31
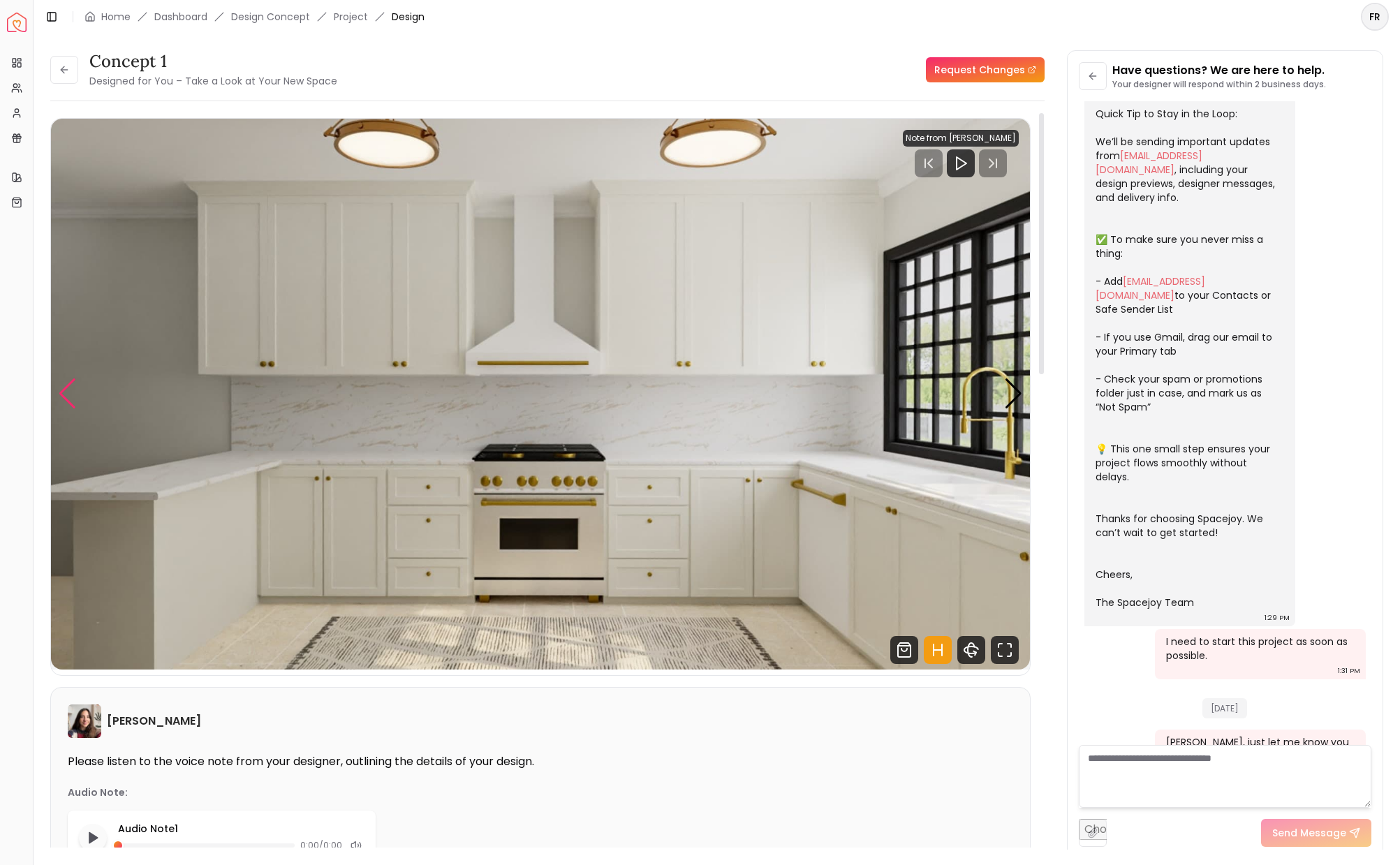
click at [67, 397] on div "Previous slide" at bounding box center [67, 394] width 19 height 31
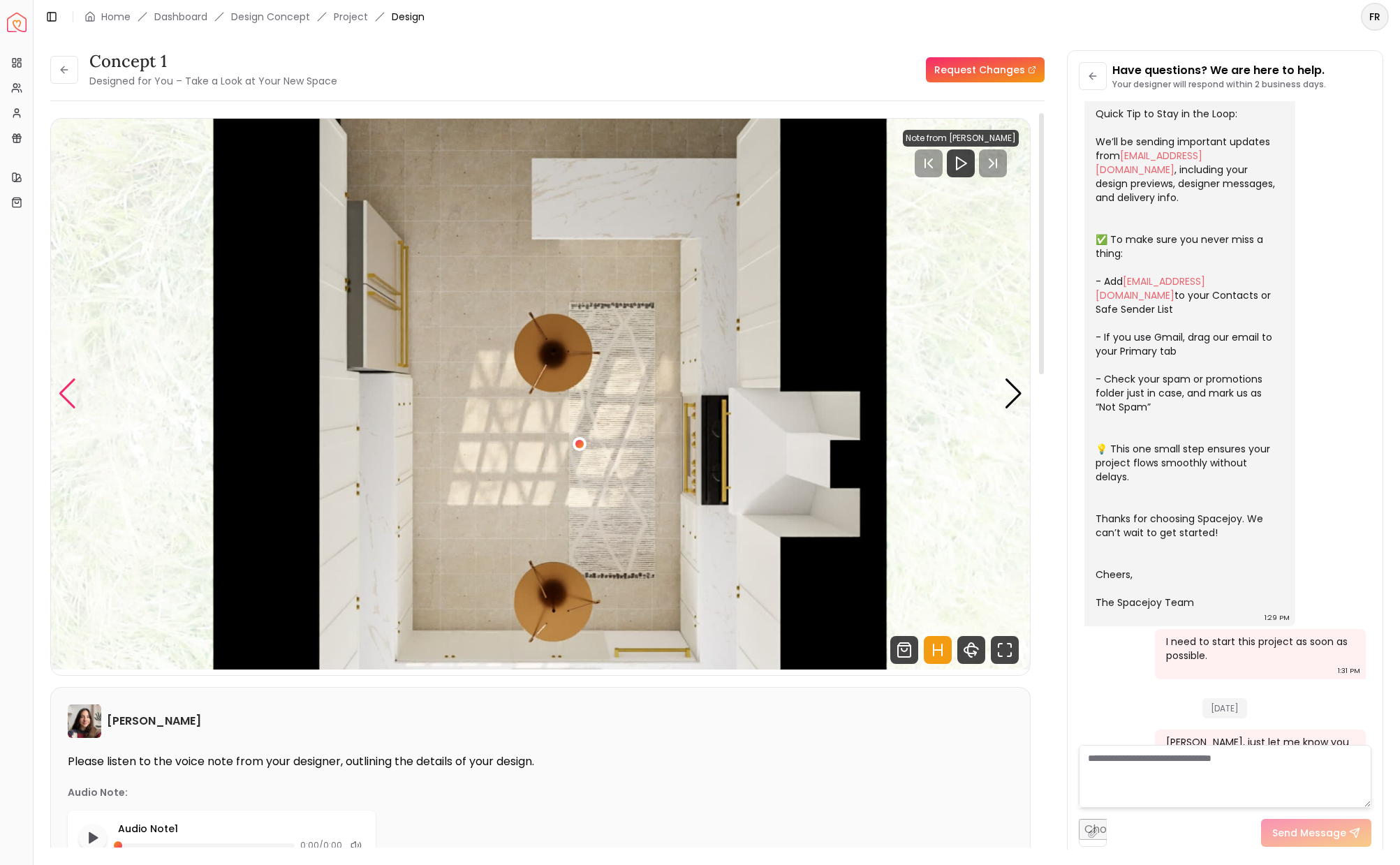
click at [67, 397] on div "Previous slide" at bounding box center [67, 394] width 19 height 31
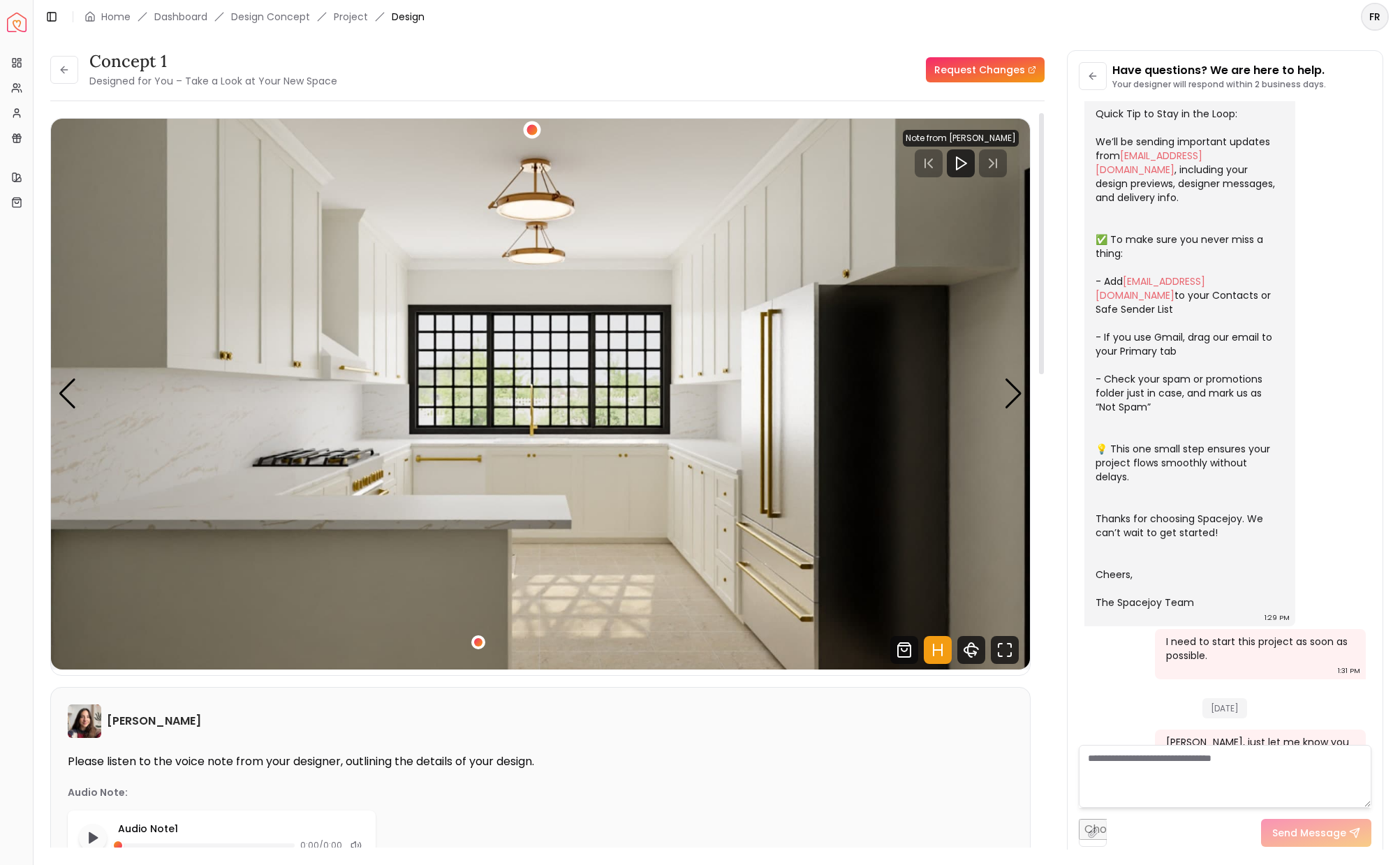
click at [530, 127] on div "4 / 5" at bounding box center [532, 129] width 11 height 11
click at [525, 127] on div "4 / 5" at bounding box center [532, 130] width 17 height 17
click at [696, 280] on img "4 / 5" at bounding box center [540, 393] width 979 height 551
click at [61, 70] on icon at bounding box center [62, 69] width 4 height 7
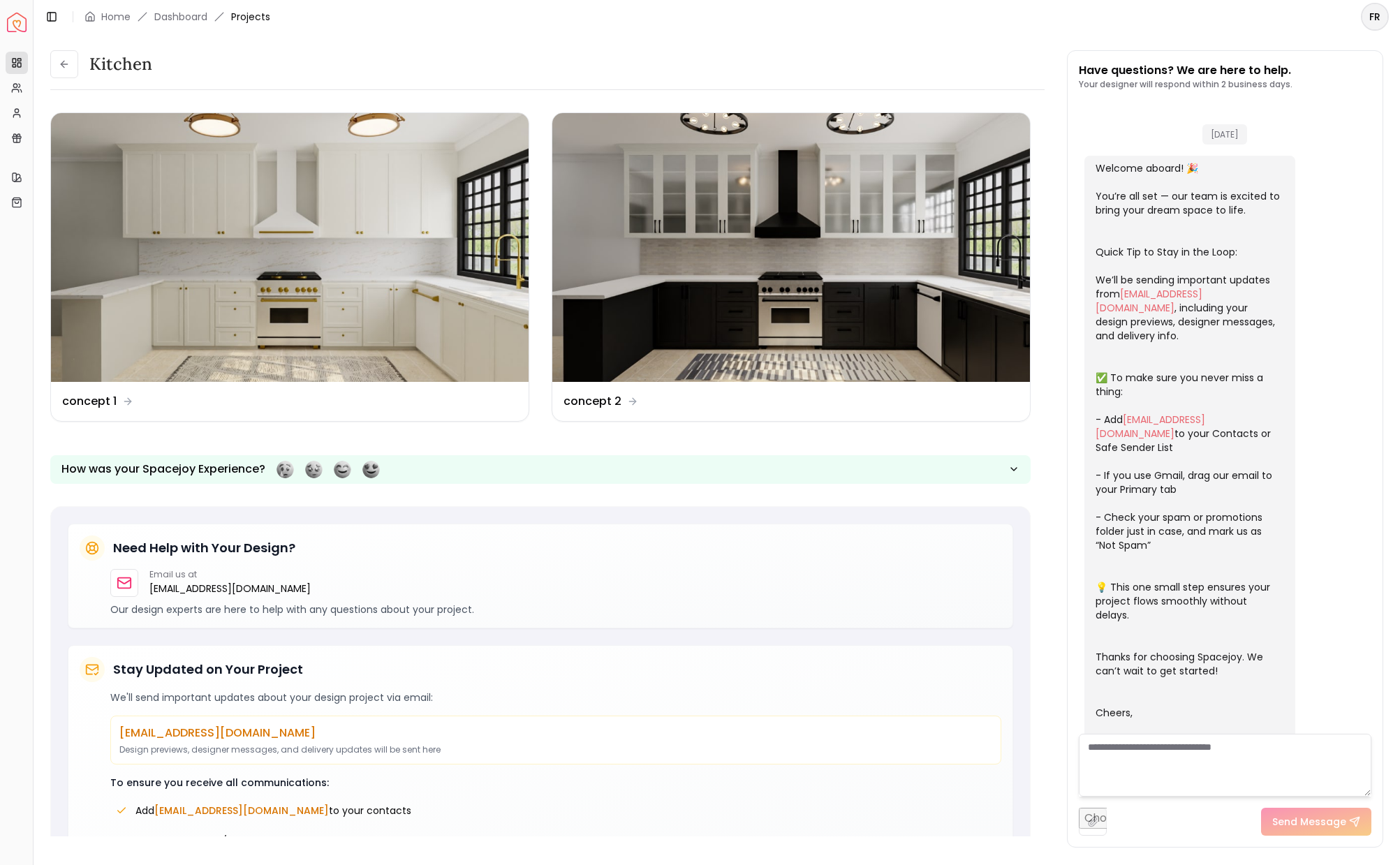
scroll to position [149, 0]
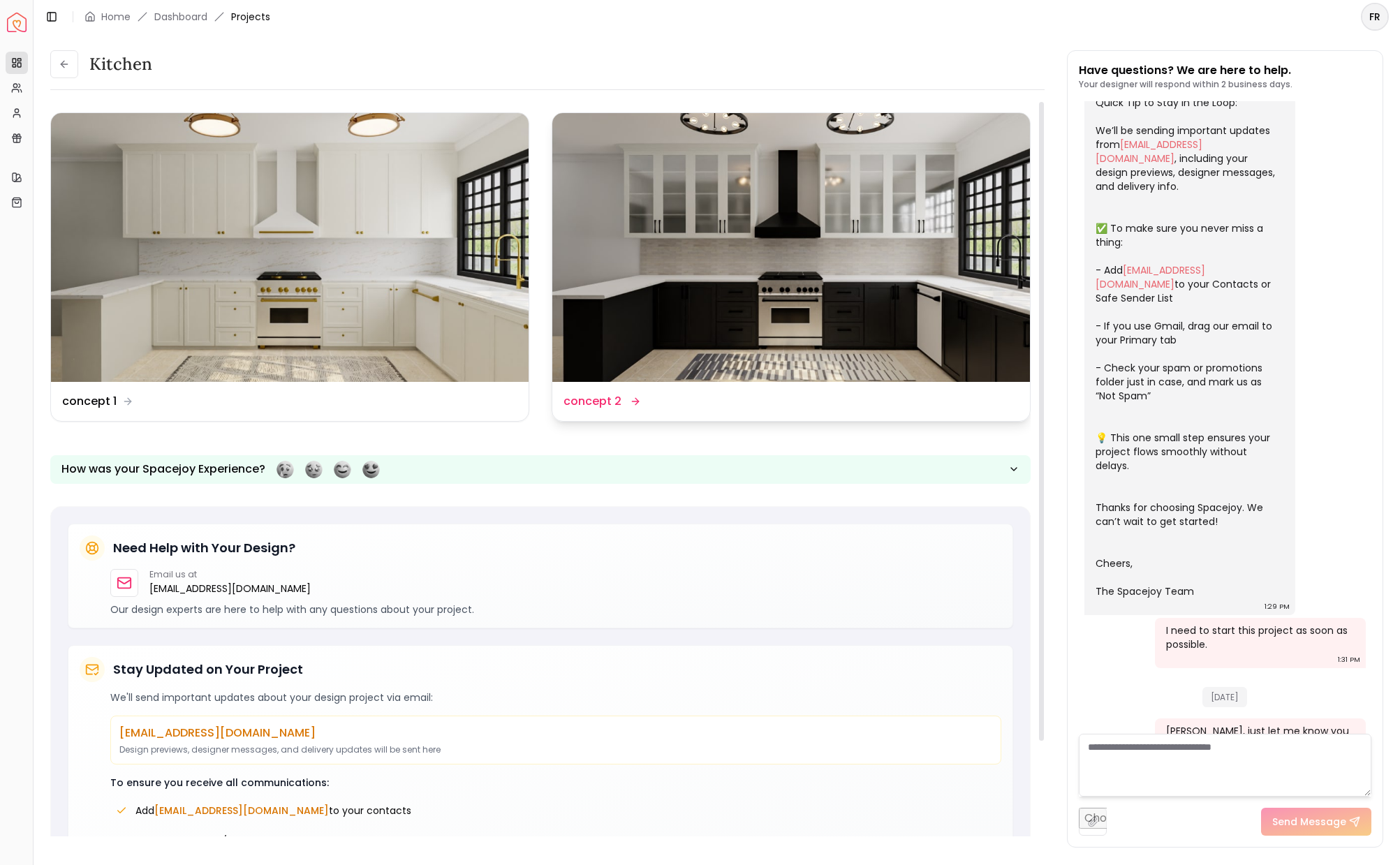
click at [621, 397] on div "Design Name concept 2" at bounding box center [601, 401] width 75 height 16
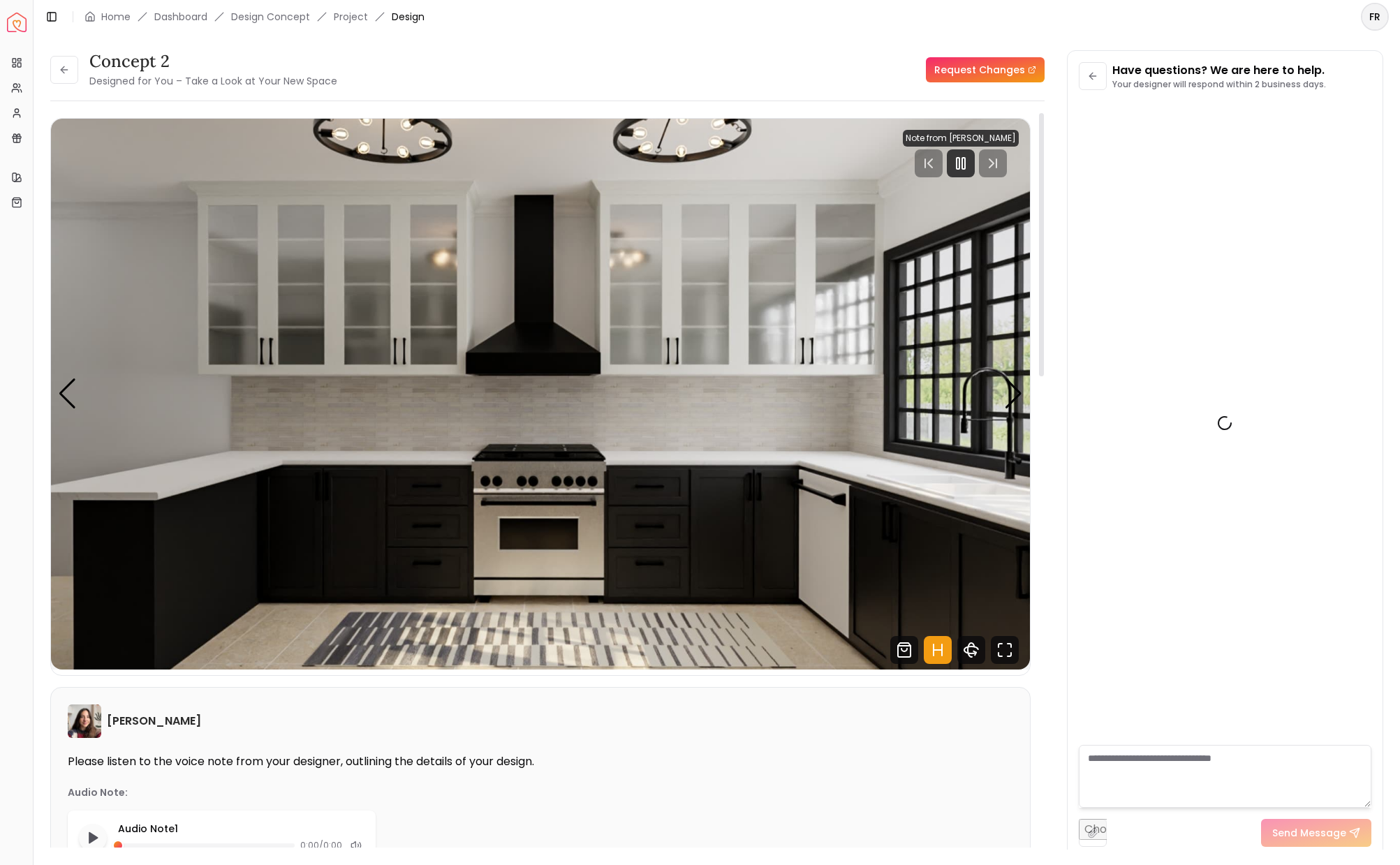
scroll to position [138, 0]
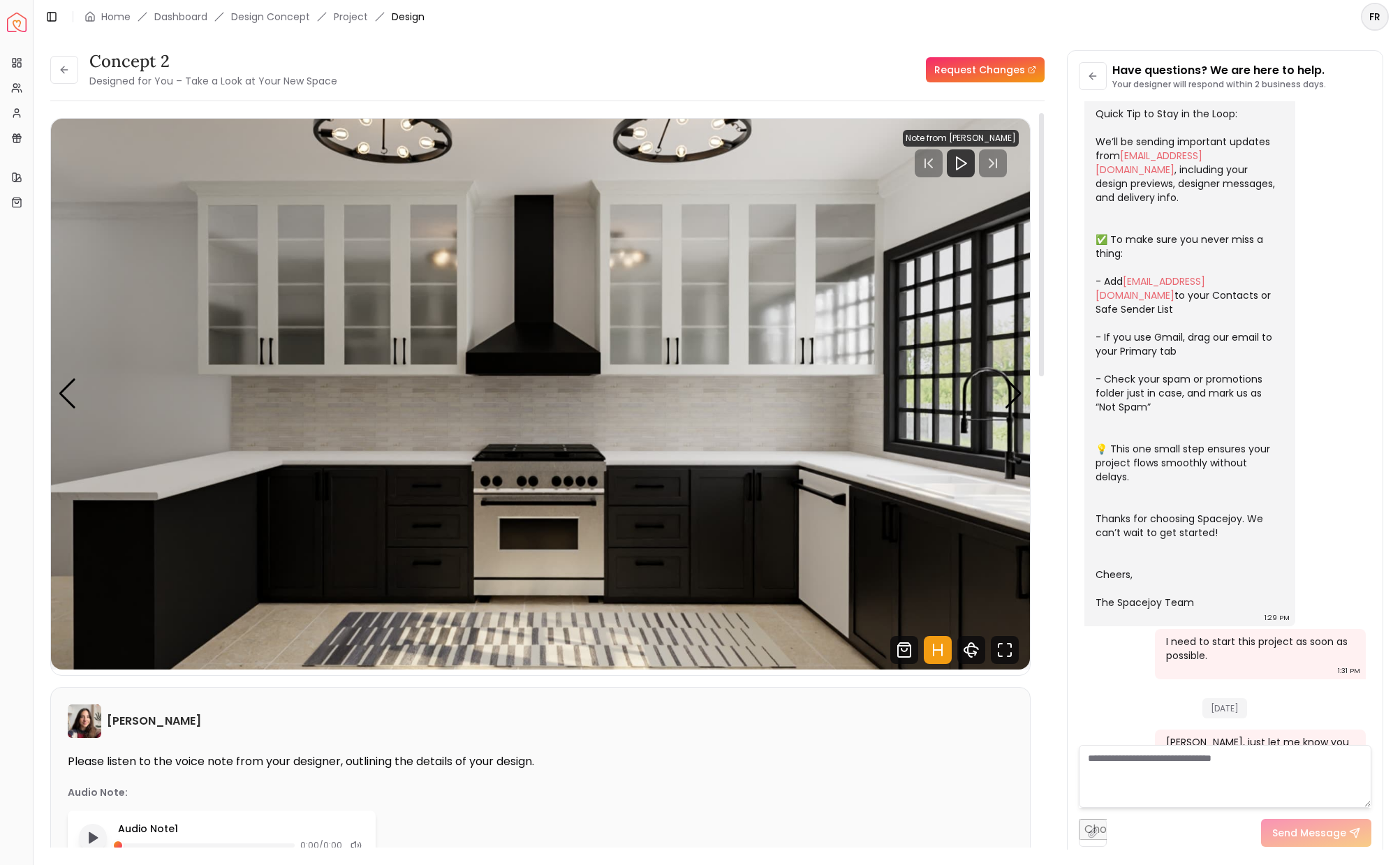
click at [91, 836] on polygon "Play audio note" at bounding box center [93, 837] width 9 height 11
click at [65, 73] on icon at bounding box center [64, 70] width 12 height 12
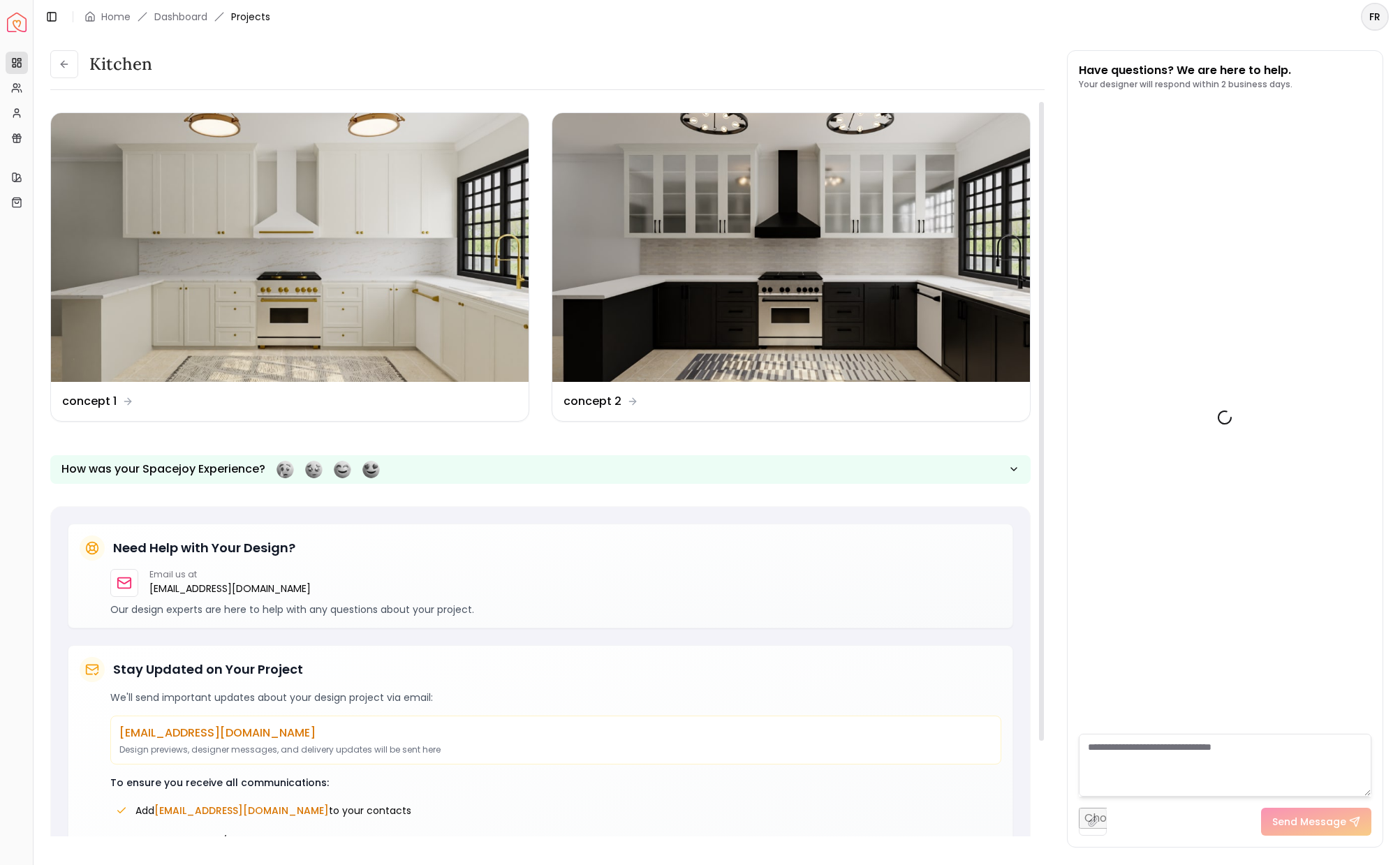
scroll to position [149, 0]
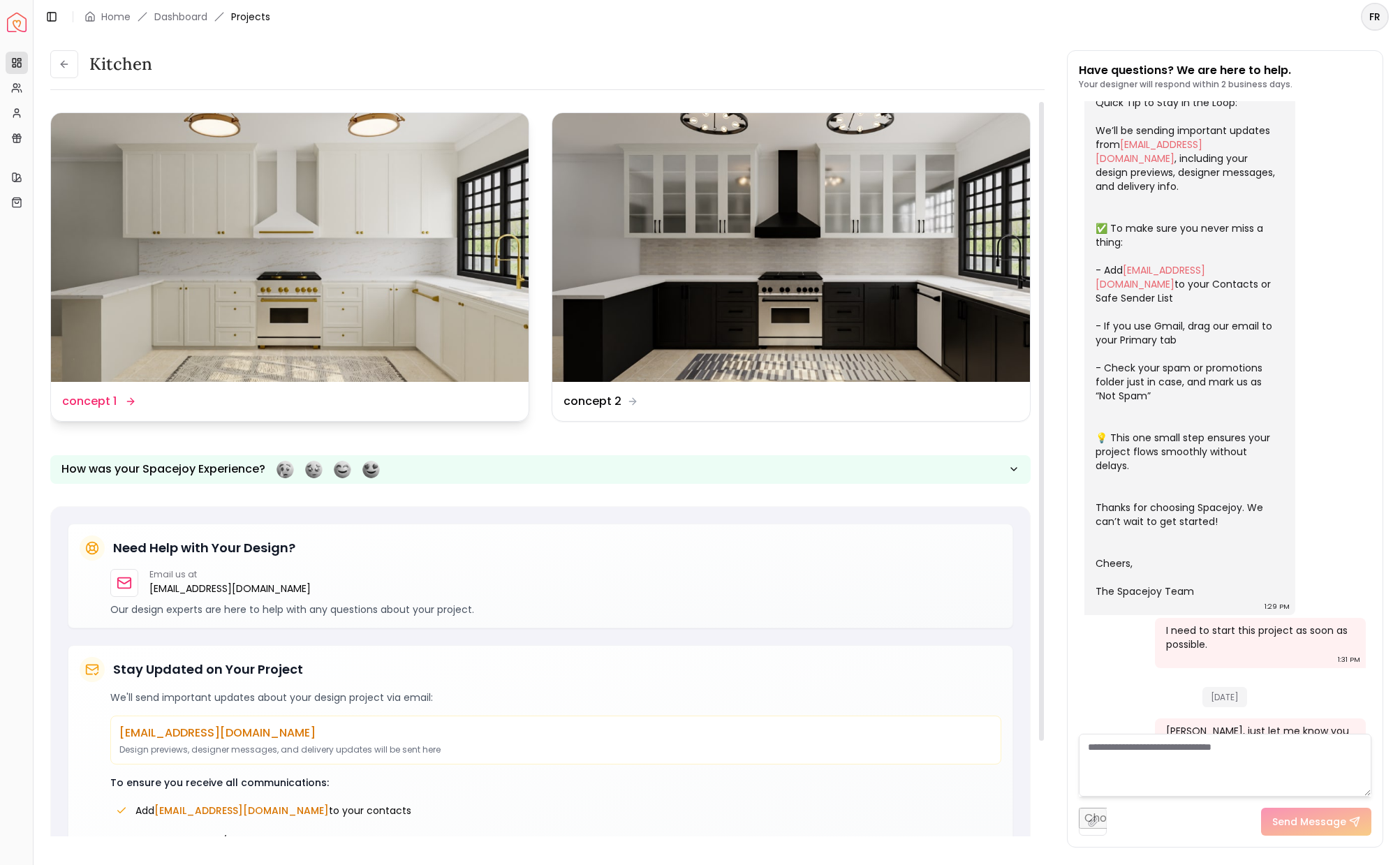
click at [188, 282] on img at bounding box center [289, 248] width 478 height 269
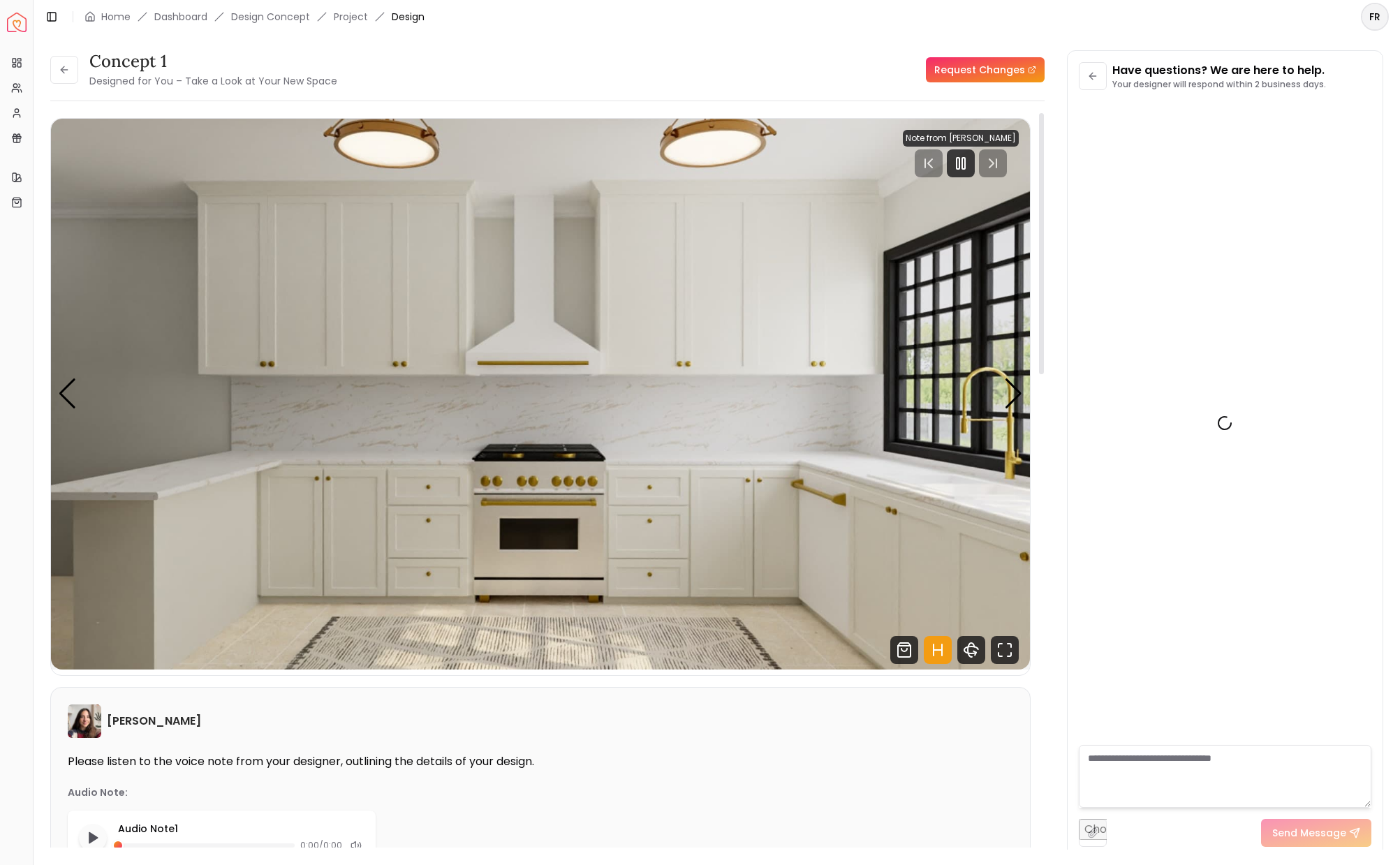
scroll to position [138, 0]
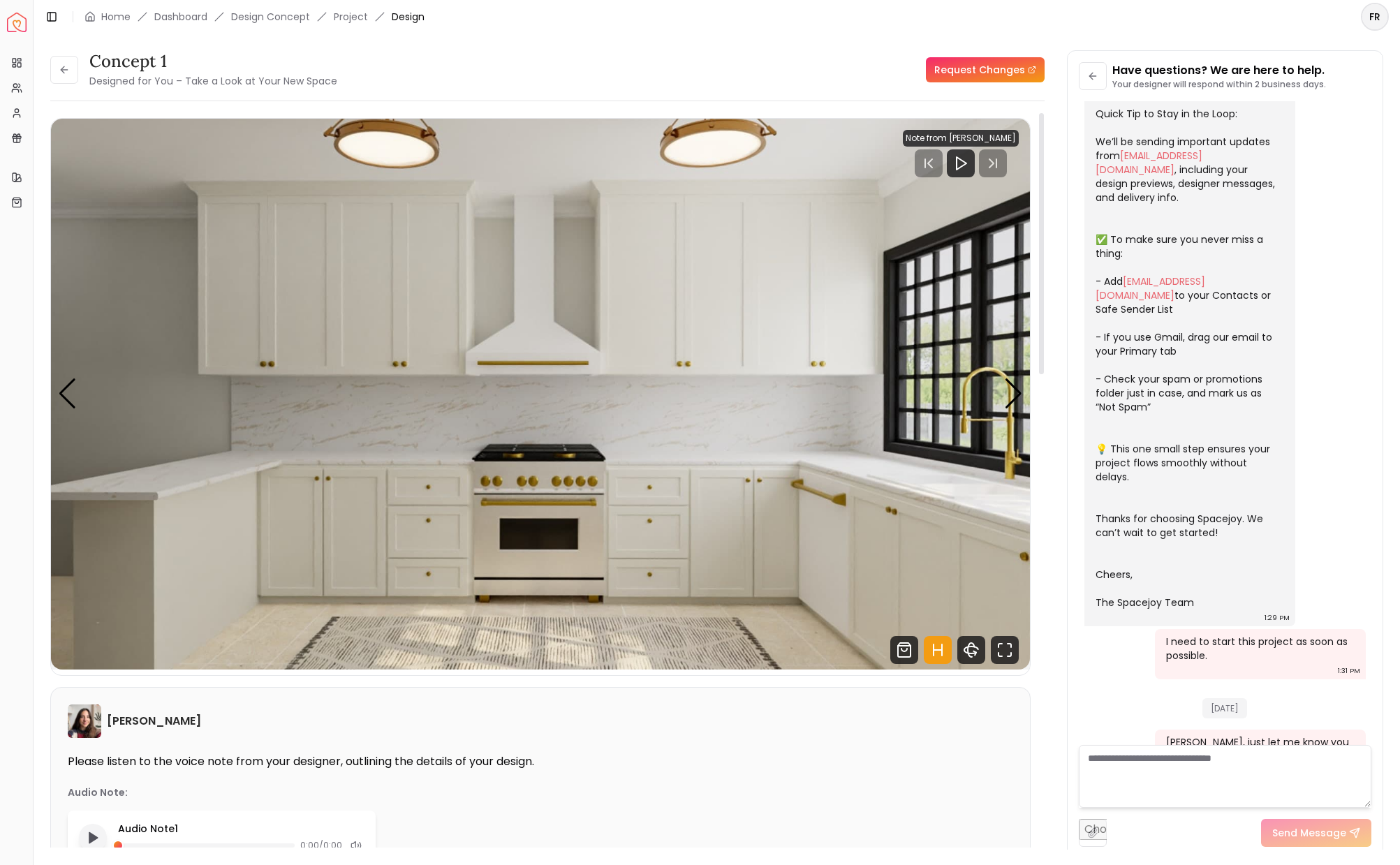
click at [88, 832] on icon "Play audio note" at bounding box center [92, 837] width 14 height 14
click at [624, 493] on img "1 / 5" at bounding box center [540, 393] width 979 height 551
click at [60, 74] on icon at bounding box center [64, 70] width 12 height 12
click at [61, 74] on icon at bounding box center [64, 70] width 12 height 12
click at [62, 70] on icon at bounding box center [63, 70] width 7 height 0
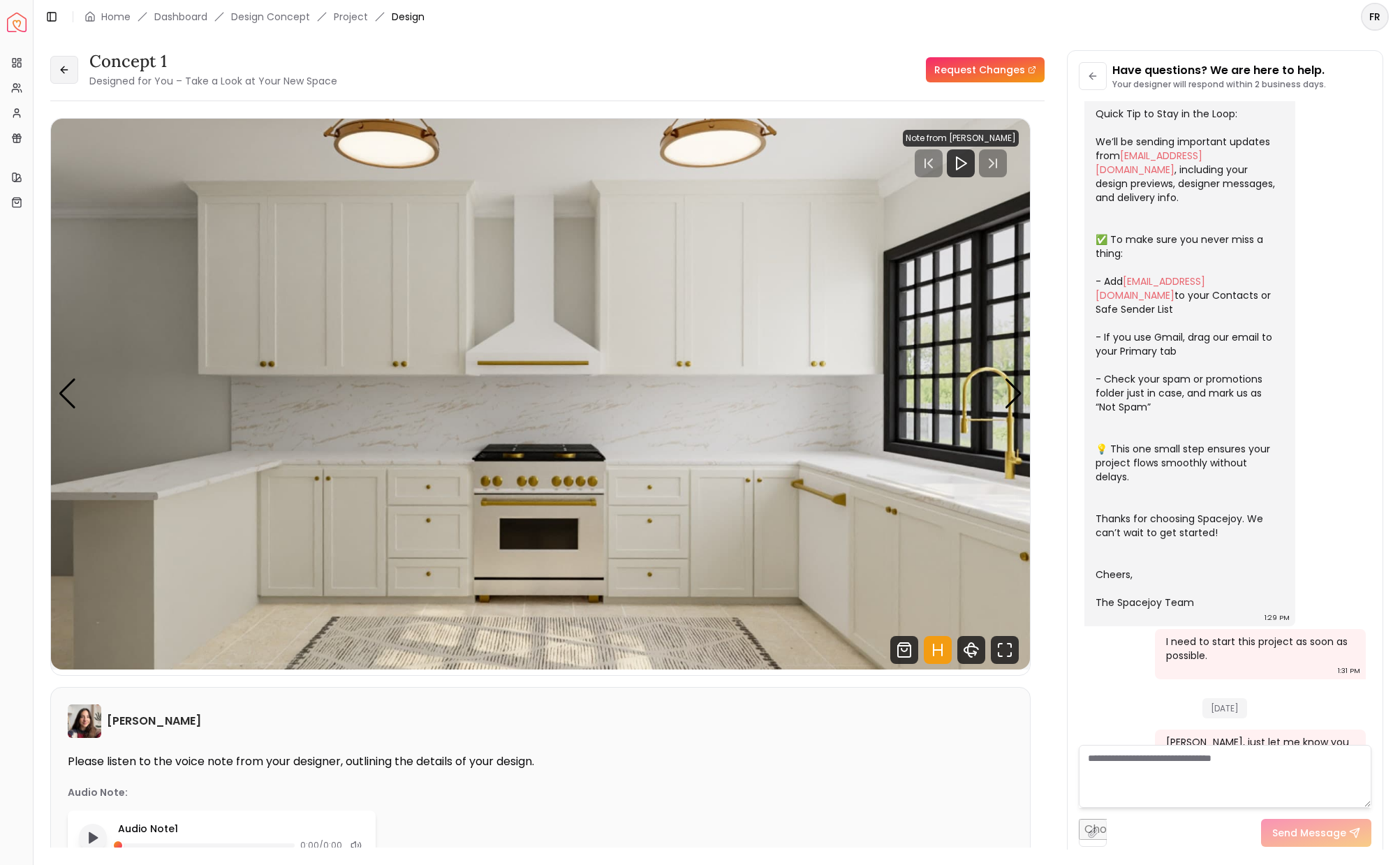
click at [63, 66] on icon at bounding box center [62, 69] width 4 height 7
click at [60, 65] on icon at bounding box center [64, 70] width 12 height 12
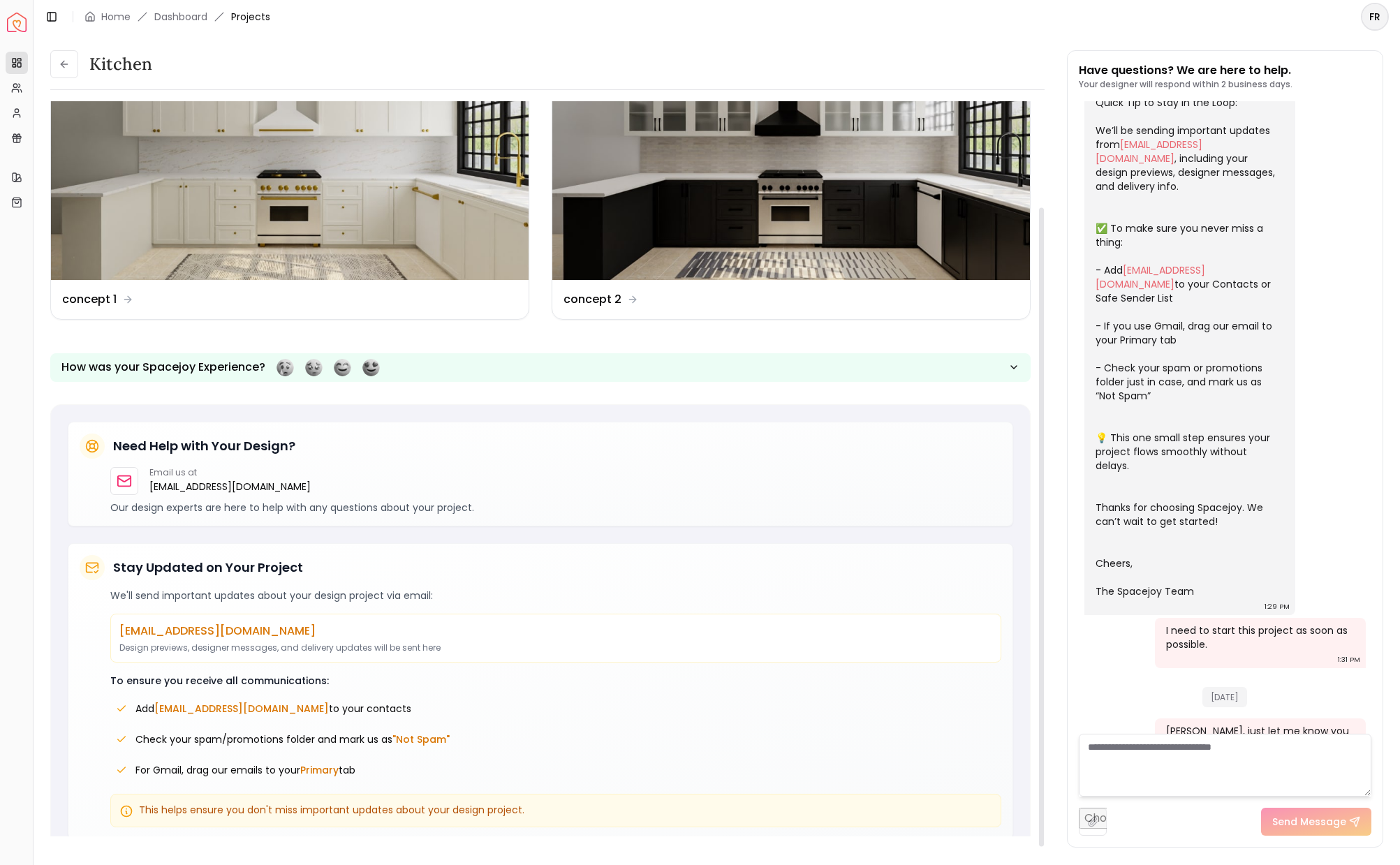
scroll to position [121, 0]
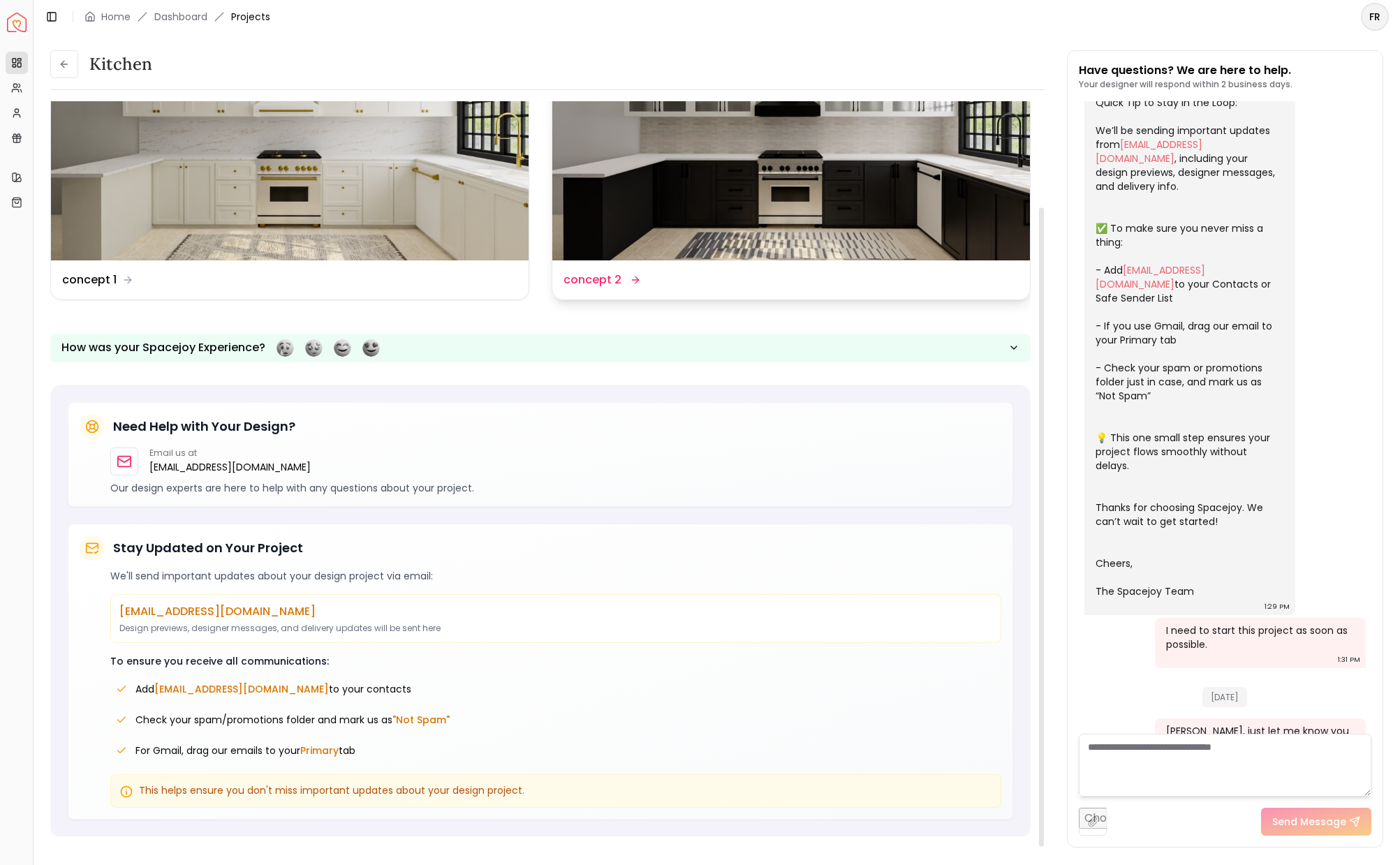
click at [788, 286] on div "Design Name concept 2" at bounding box center [791, 280] width 456 height 16
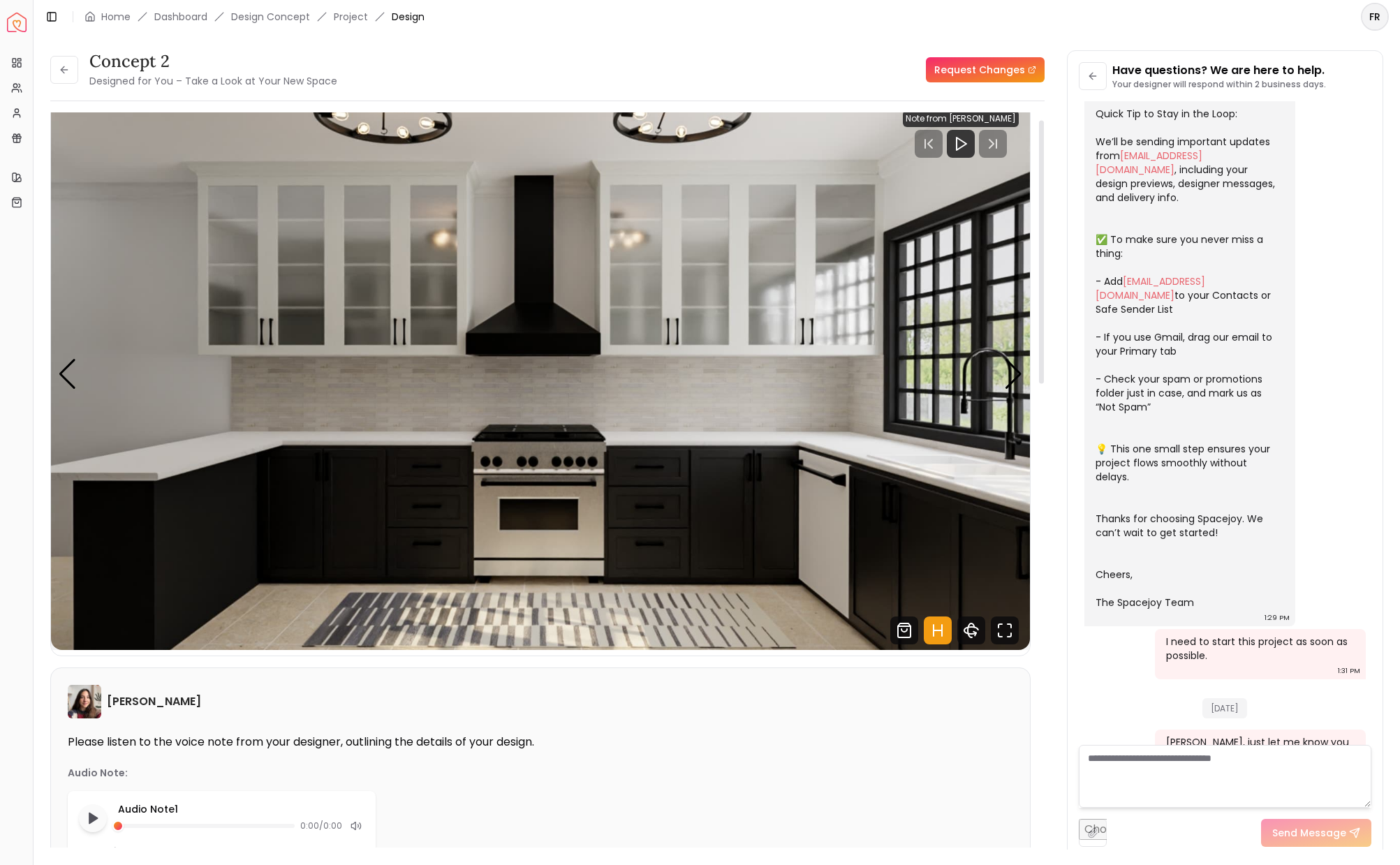
scroll to position [20, 0]
click at [929, 622] on icon "Hotspots Toggle" at bounding box center [938, 630] width 28 height 28
click at [902, 629] on icon "Shop Products from this design" at bounding box center [905, 630] width 6 height 3
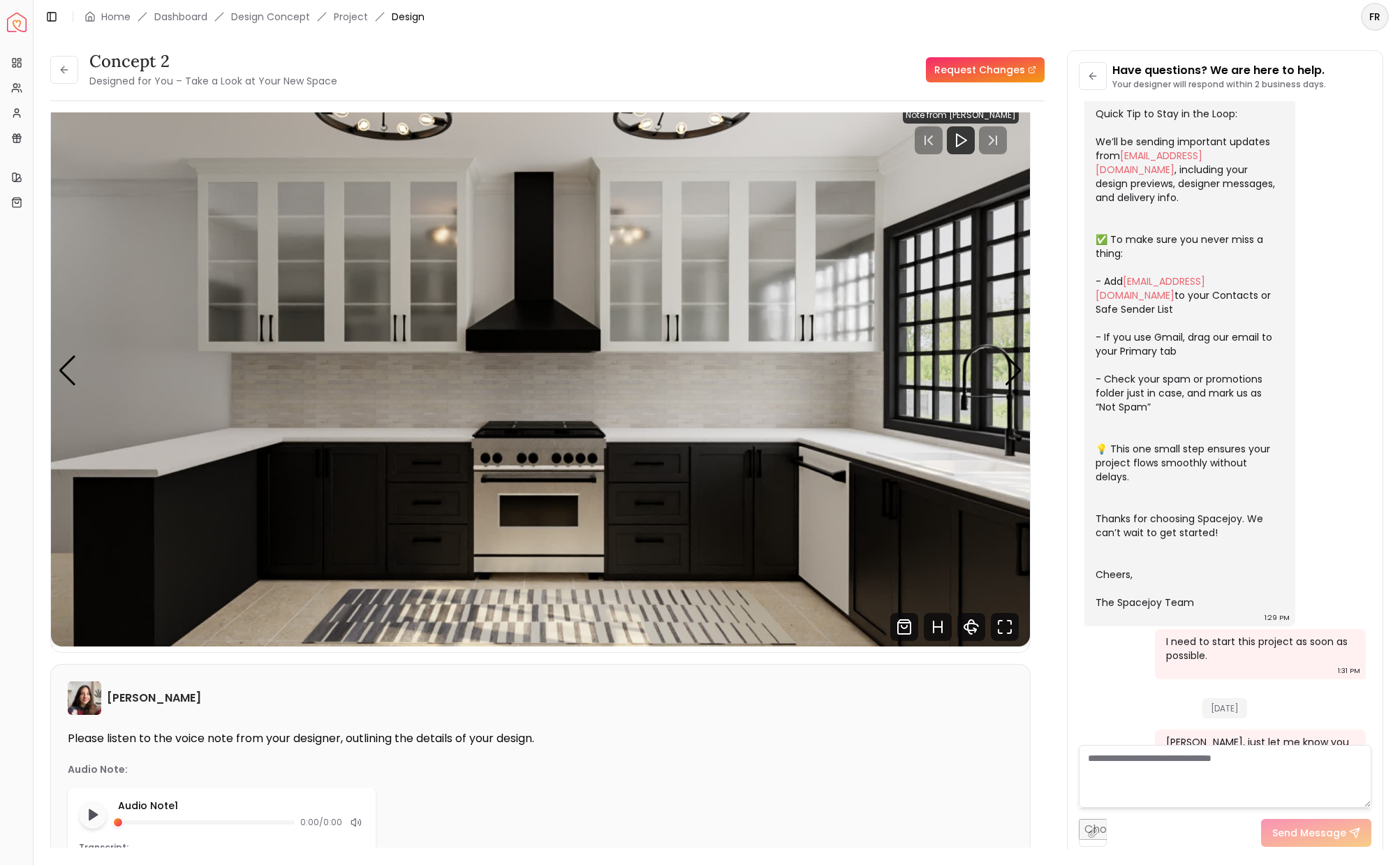
click at [955, 71] on link "Request Changes" at bounding box center [985, 70] width 118 height 25
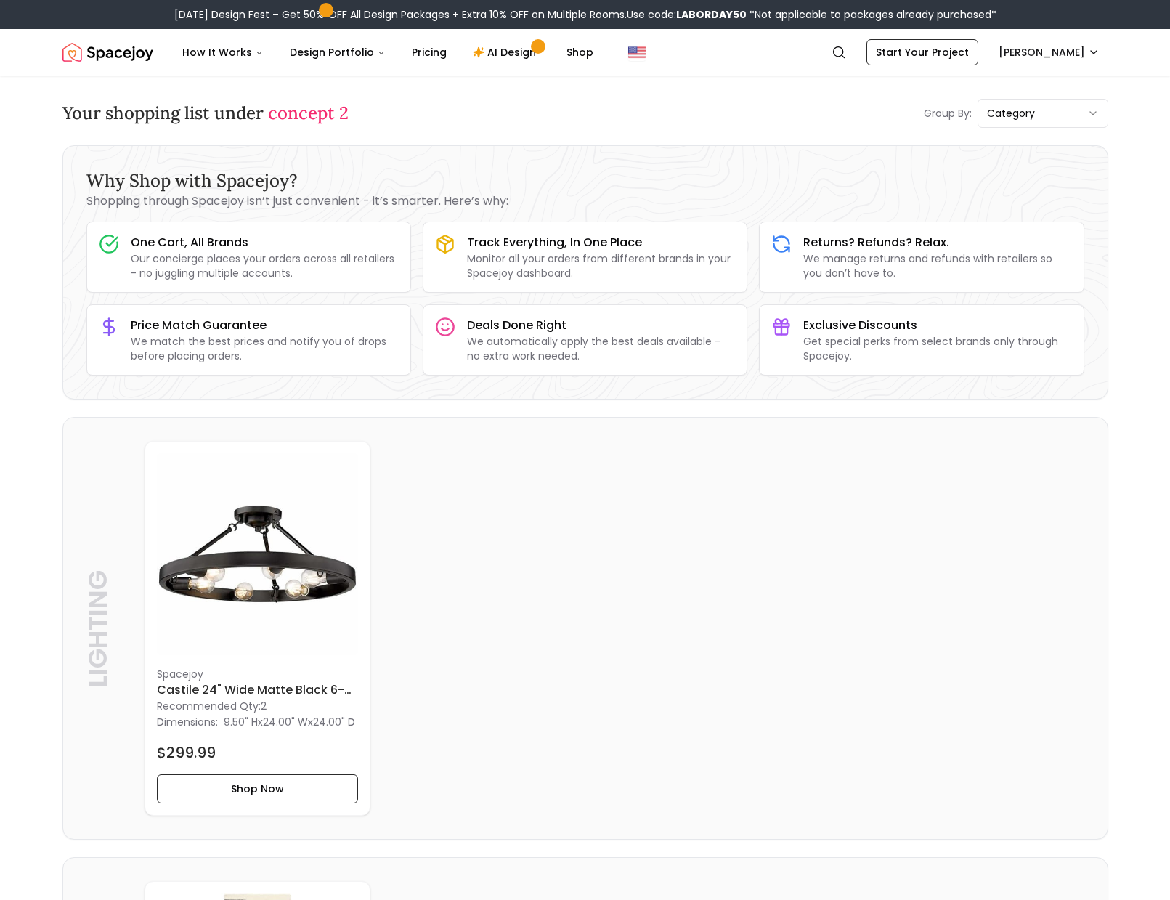
click at [130, 117] on h3 "Your shopping list under concept 2" at bounding box center [205, 113] width 286 height 23
click at [311, 107] on span "concept 2" at bounding box center [308, 113] width 81 height 23
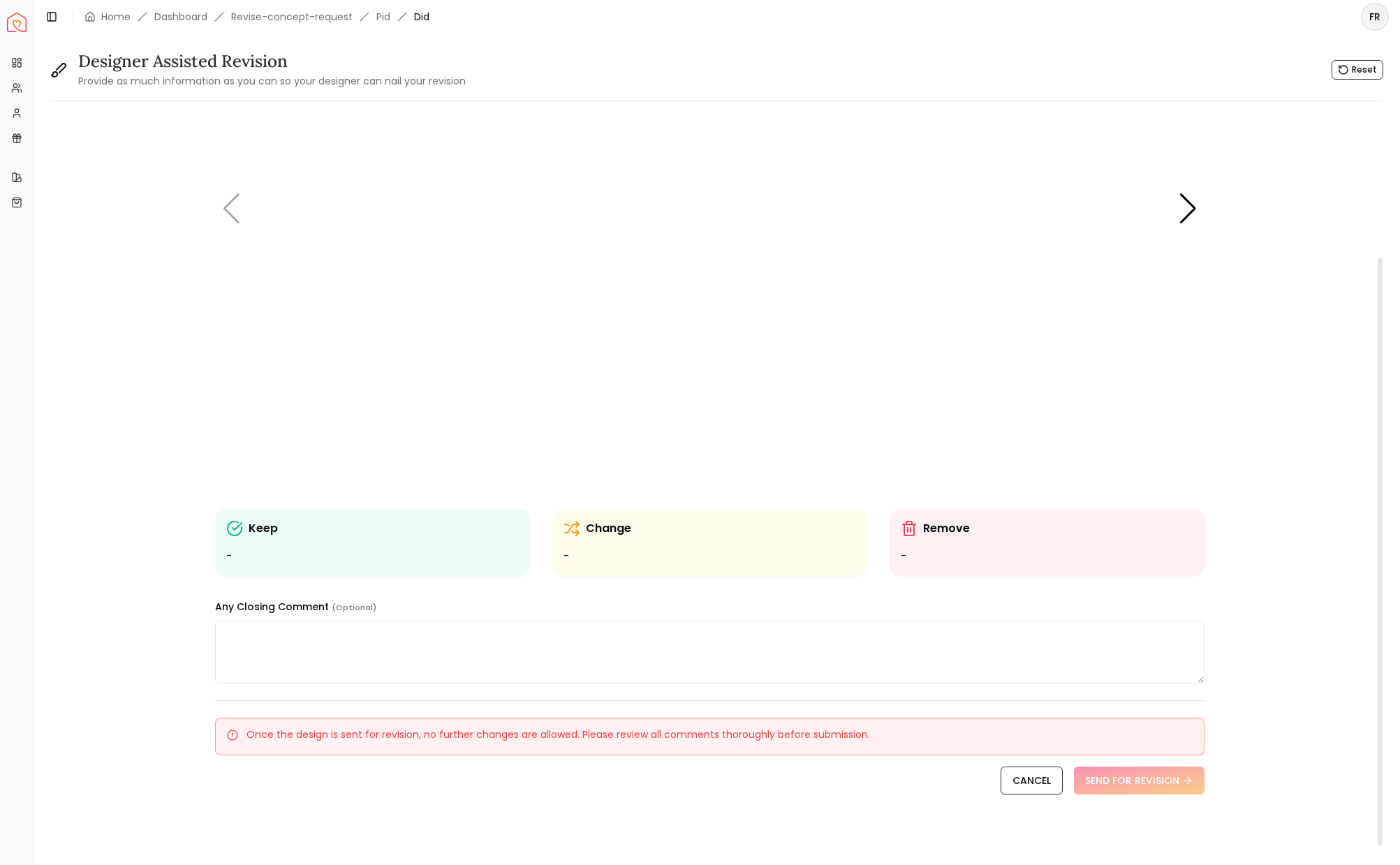
scroll to position [181, 0]
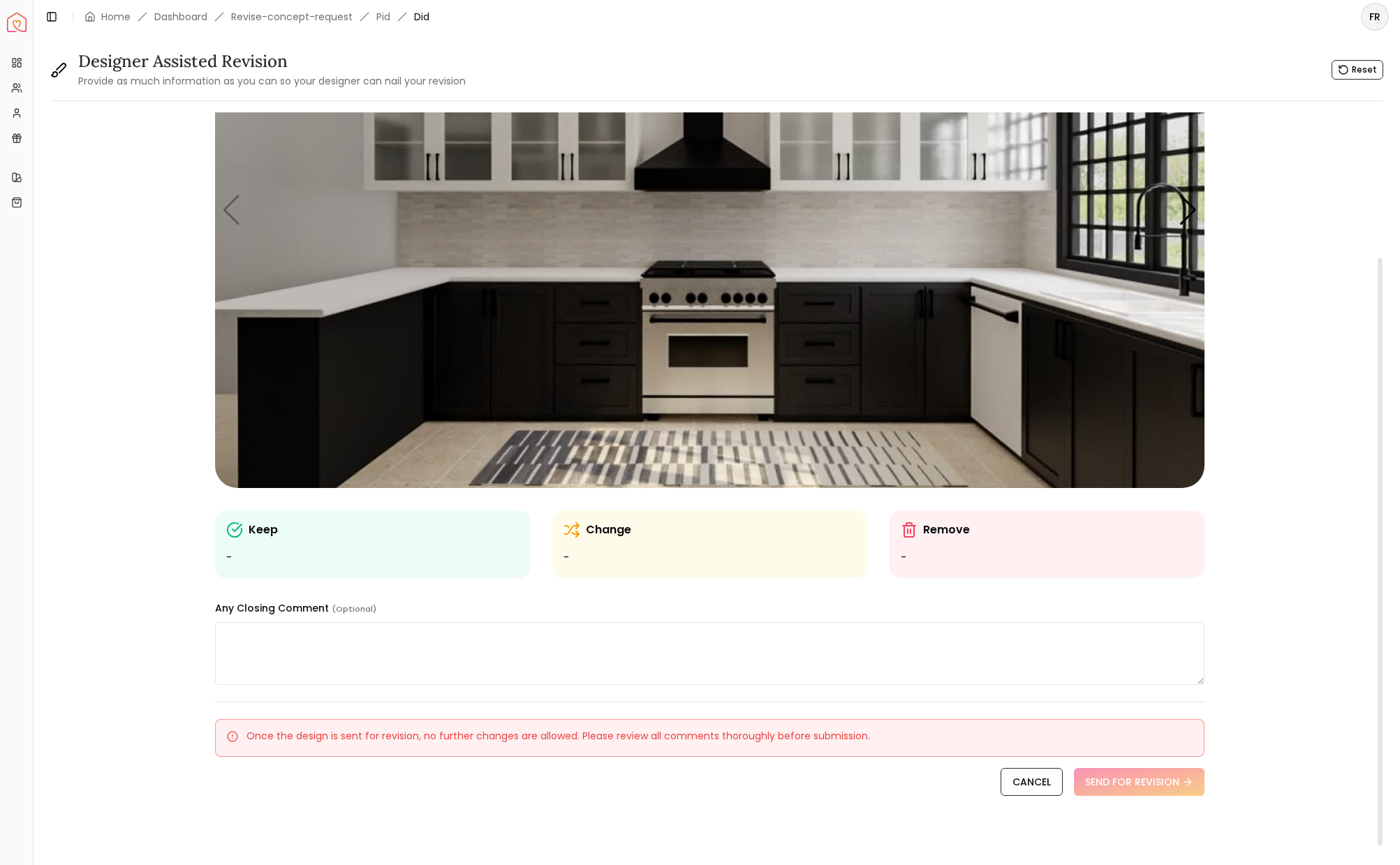
click at [575, 533] on icon at bounding box center [575, 532] width 7 height 1
click at [576, 531] on icon at bounding box center [577, 534] width 3 height 6
click at [233, 531] on icon at bounding box center [234, 530] width 16 height 16
click at [238, 530] on icon at bounding box center [234, 530] width 16 height 16
click at [236, 528] on icon at bounding box center [234, 530] width 16 height 16
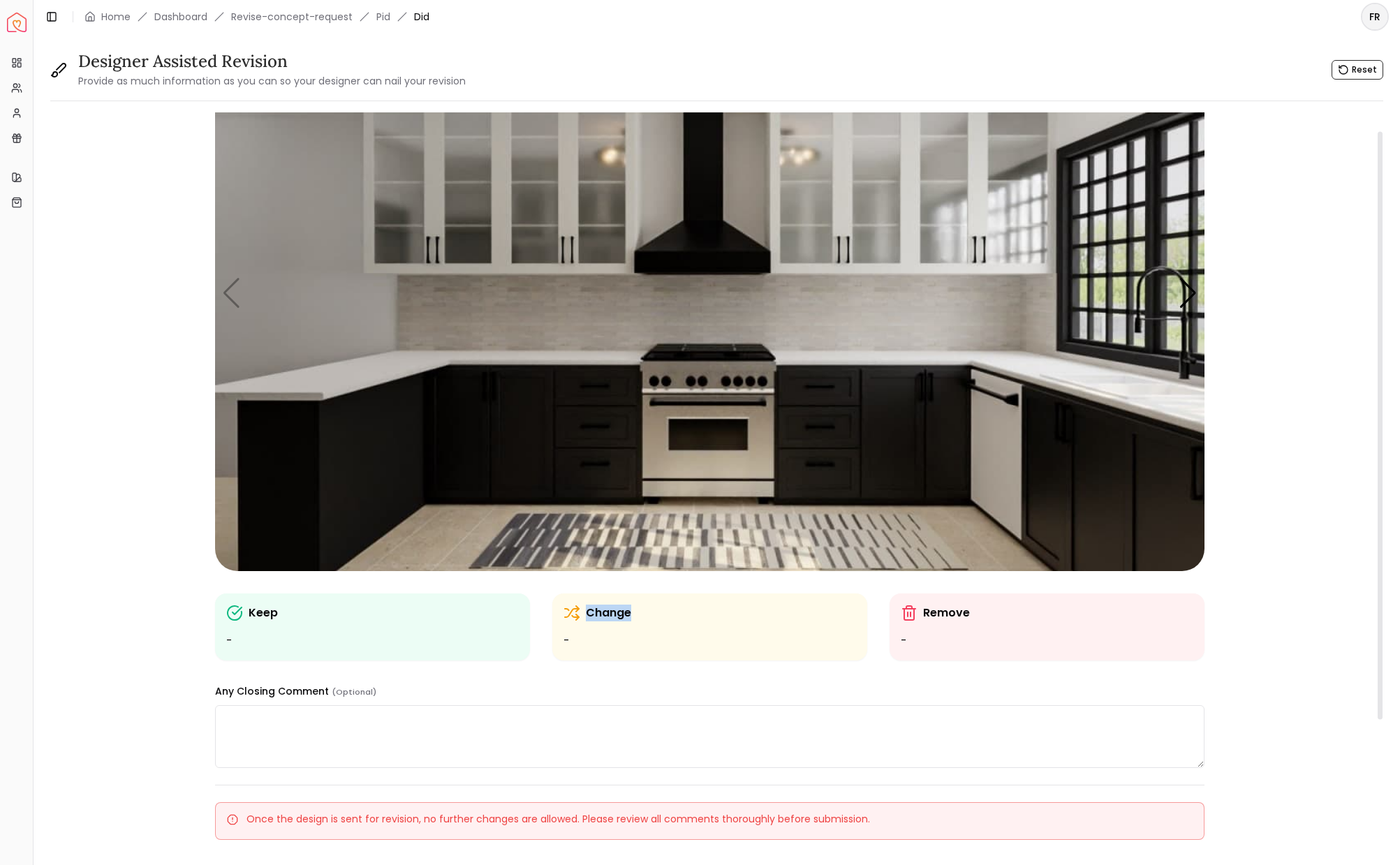
scroll to position [0, 0]
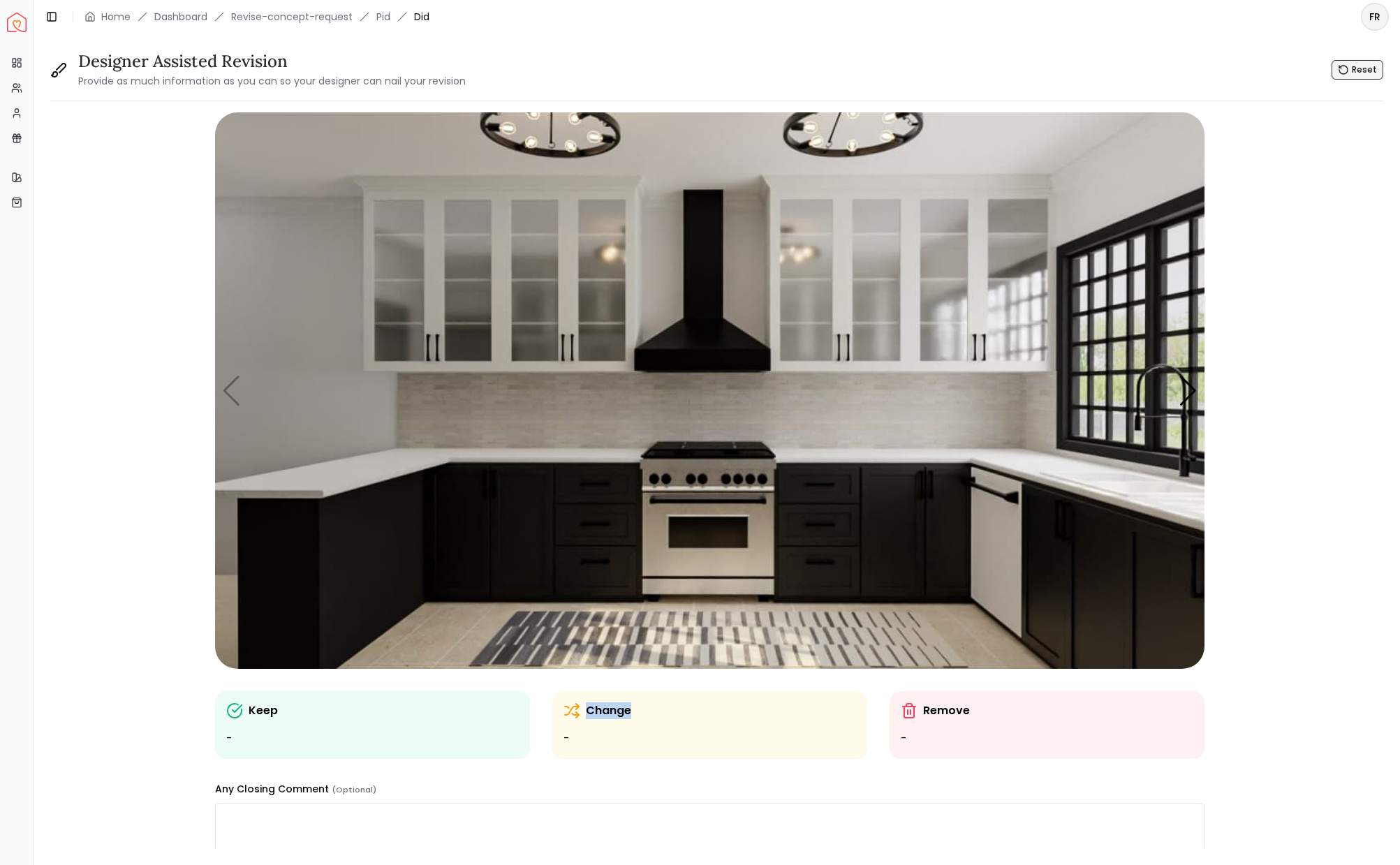
click at [1340, 66] on icon "button" at bounding box center [1344, 70] width 12 height 12
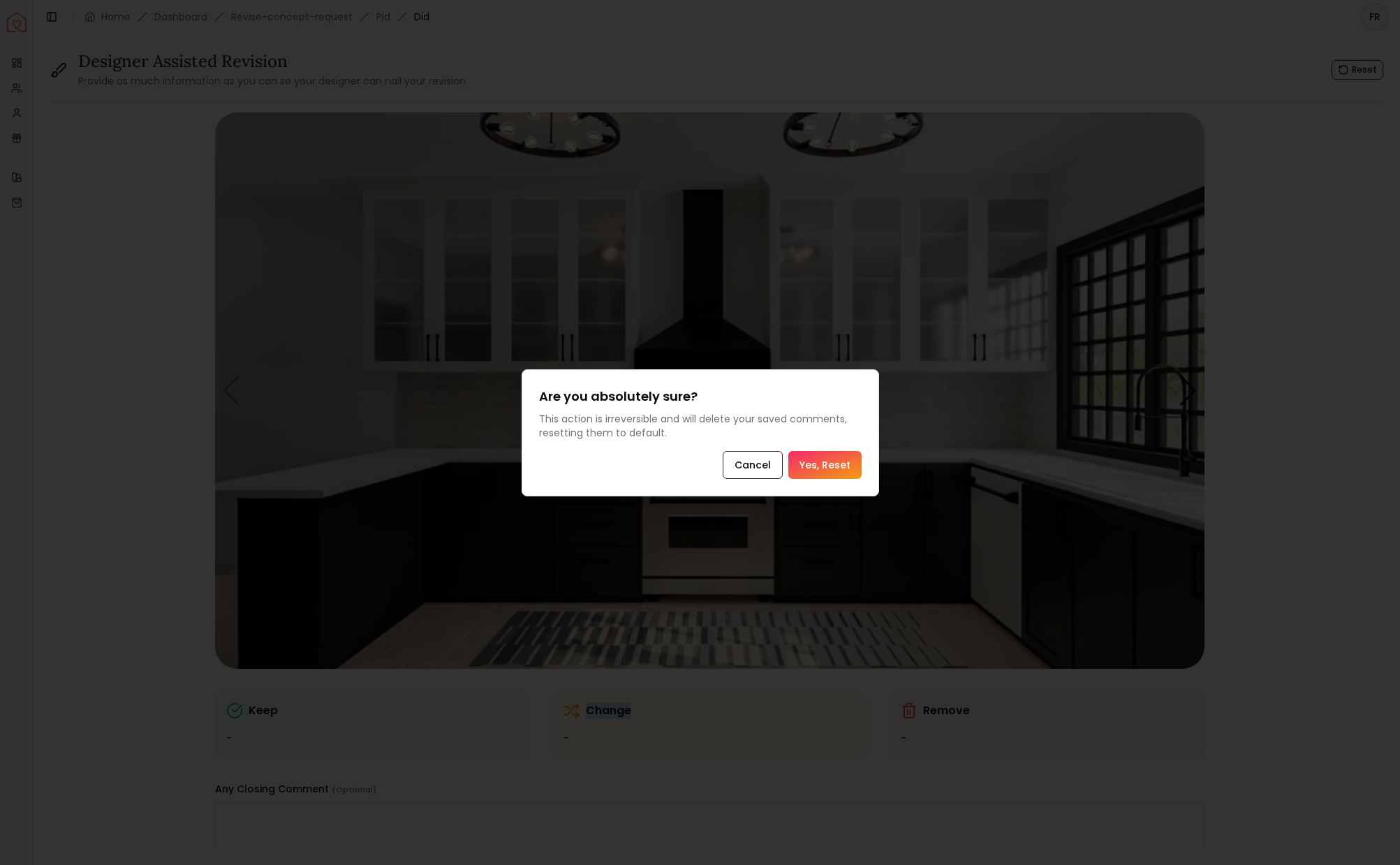
click at [822, 470] on button "Yes, Reset" at bounding box center [825, 464] width 73 height 28
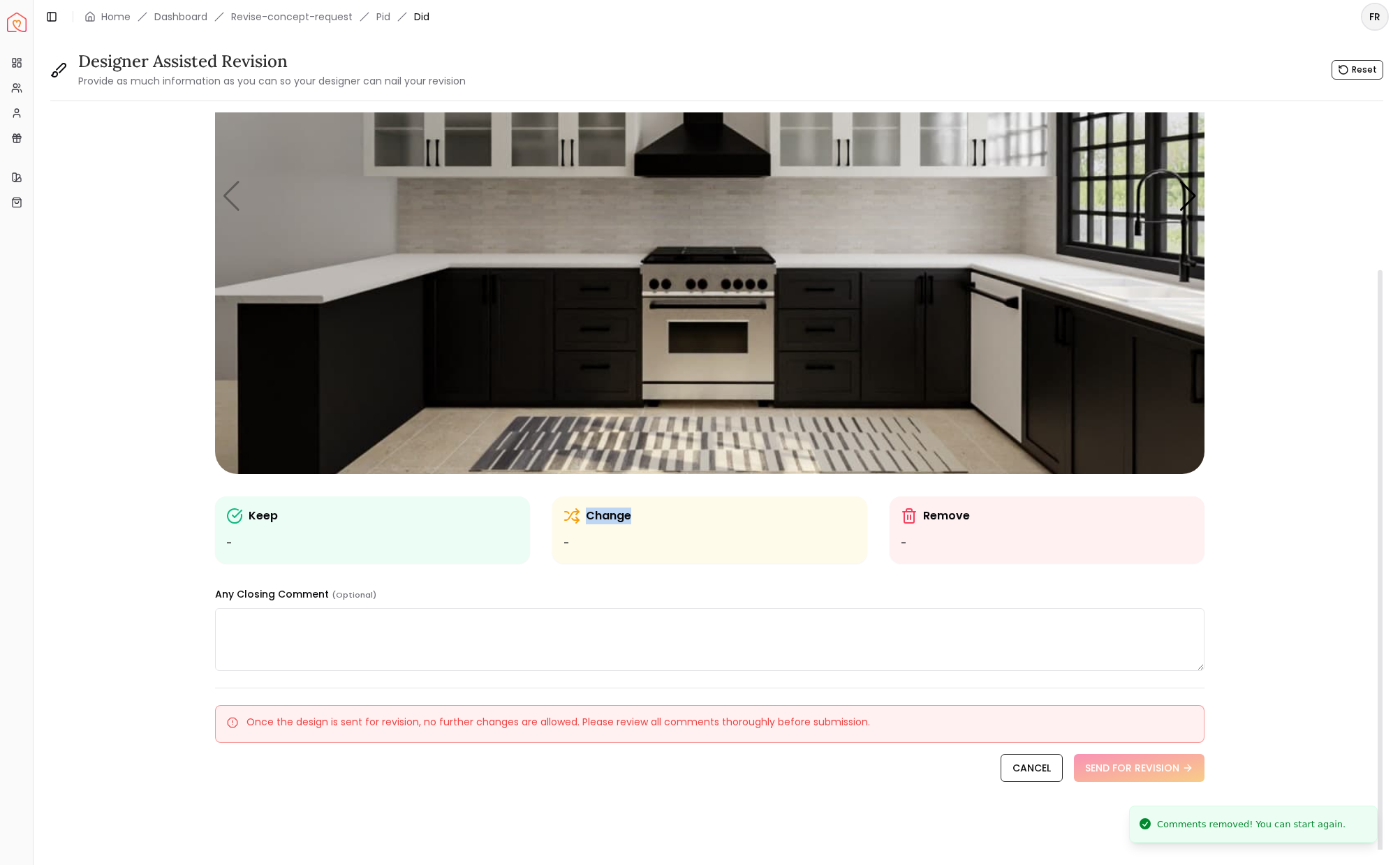
scroll to position [196, 0]
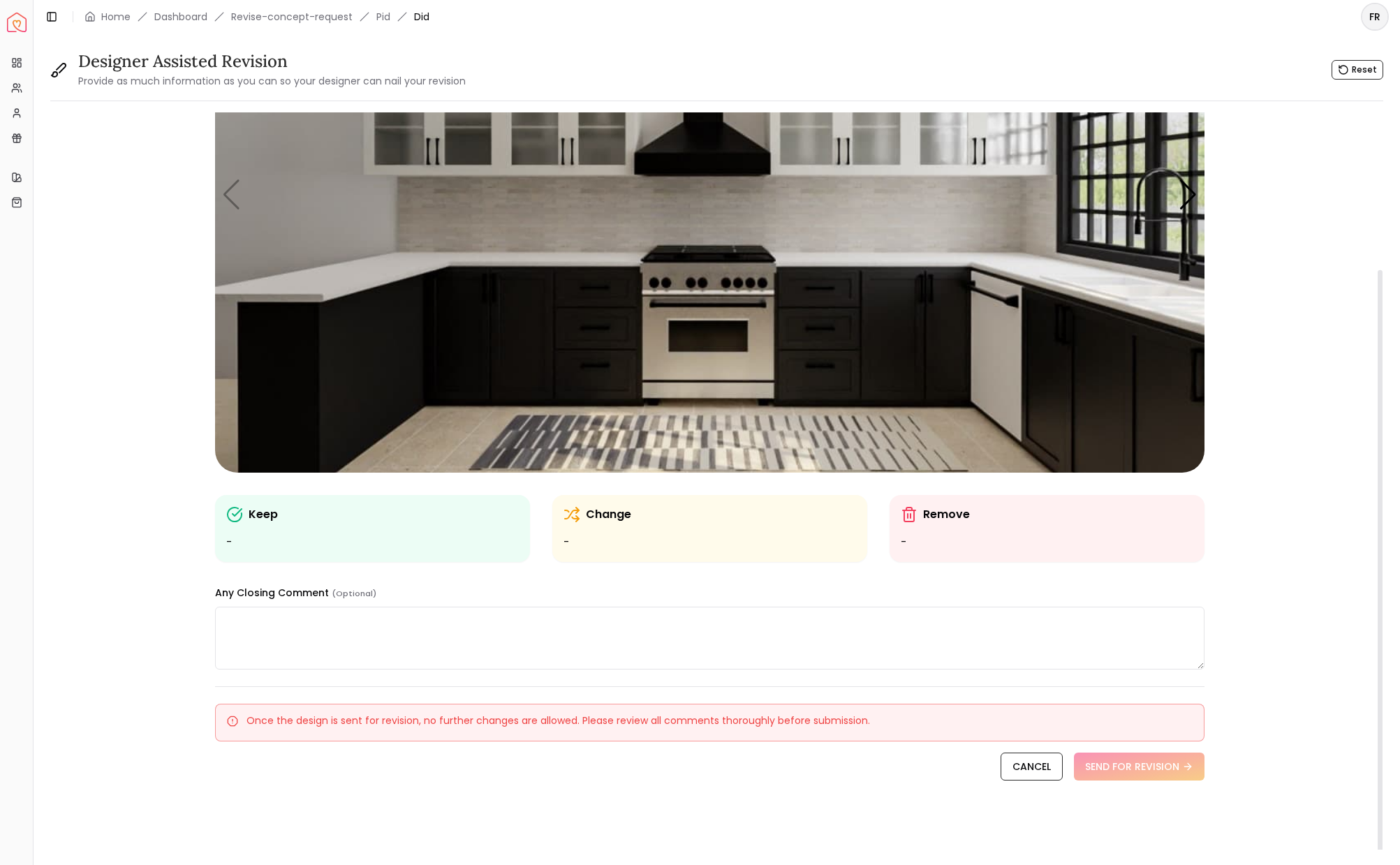
click at [279, 622] on textarea at bounding box center [710, 637] width 989 height 62
click at [571, 539] on ul "-" at bounding box center [710, 542] width 292 height 16
click at [568, 508] on icon at bounding box center [571, 514] width 16 height 16
click at [569, 509] on icon at bounding box center [571, 514] width 16 height 16
click at [594, 513] on p "Change" at bounding box center [608, 514] width 45 height 16
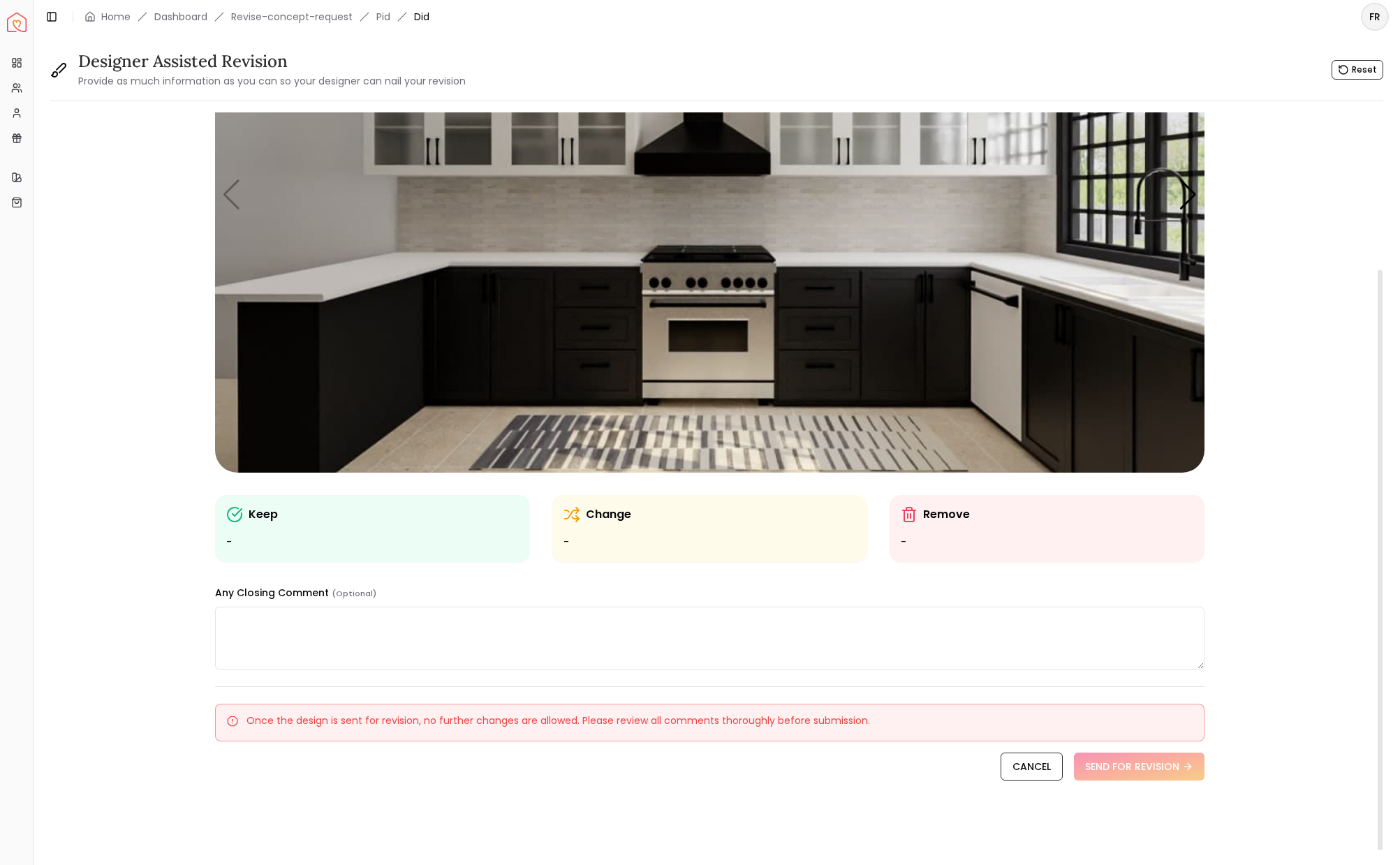
click at [591, 517] on p "Change" at bounding box center [608, 514] width 45 height 16
click at [590, 518] on p "Change" at bounding box center [608, 514] width 45 height 16
click at [584, 520] on div "Change" at bounding box center [710, 514] width 292 height 16
click at [562, 544] on div "Change -" at bounding box center [710, 529] width 315 height 67
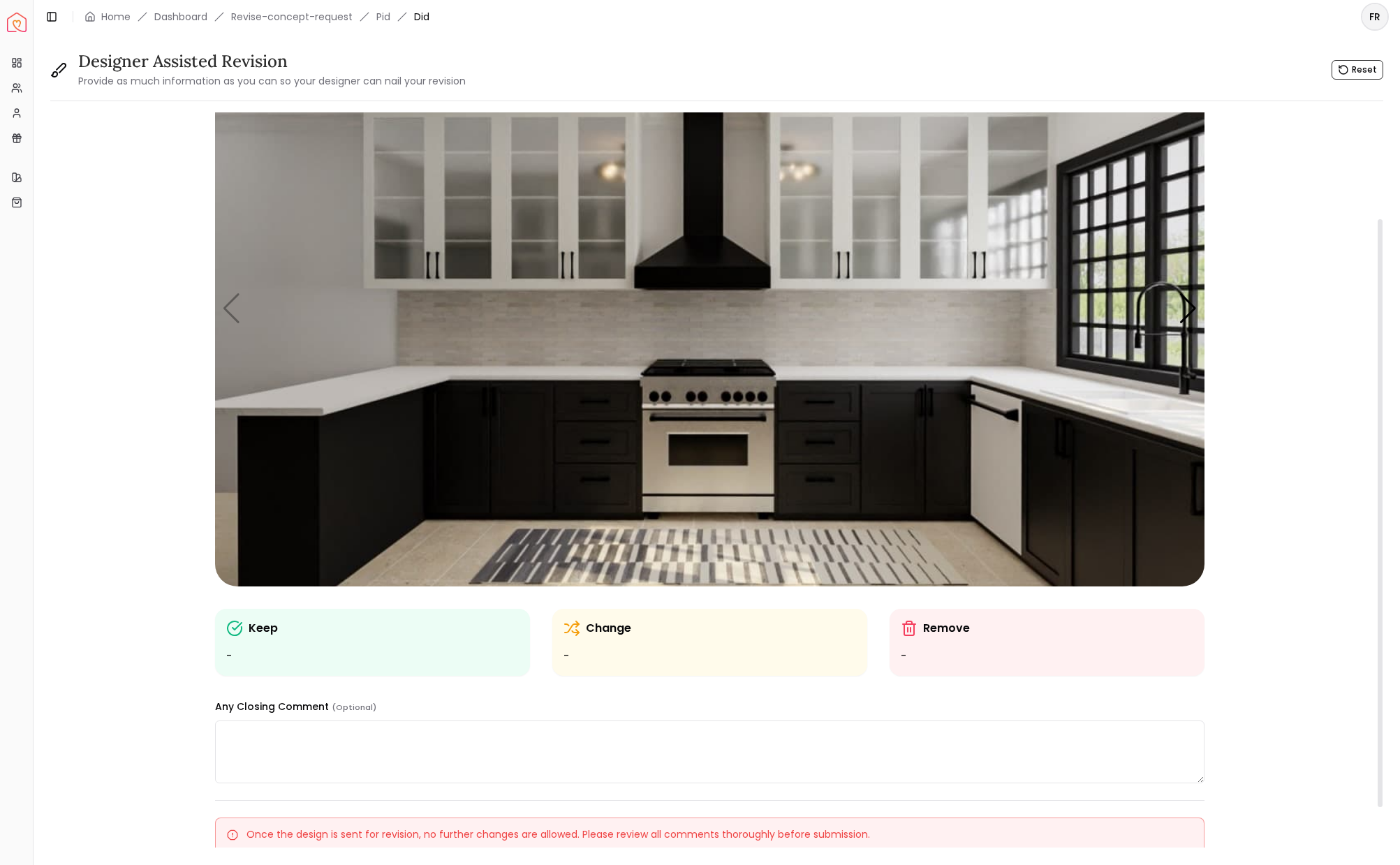
scroll to position [0, 0]
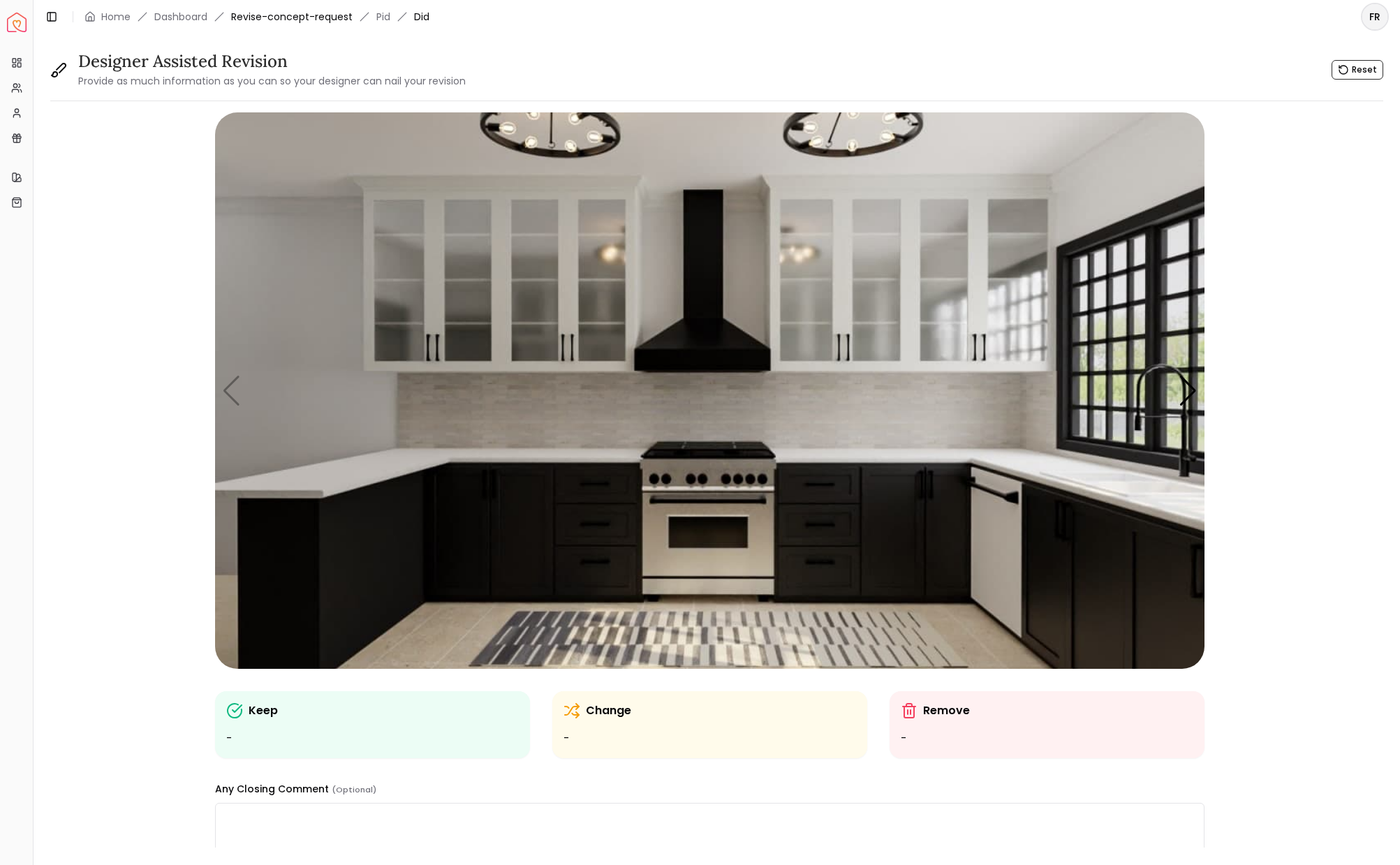
drag, startPoint x: 318, startPoint y: 149, endPoint x: 334, endPoint y: 11, distance: 138.9
click at [0, 0] on div "Spacejoy Dashboard Overview Projects My Referrals My Profile Gift Card Balance …" at bounding box center [700, 432] width 1400 height 865
